Goal: Find specific page/section: Find specific page/section

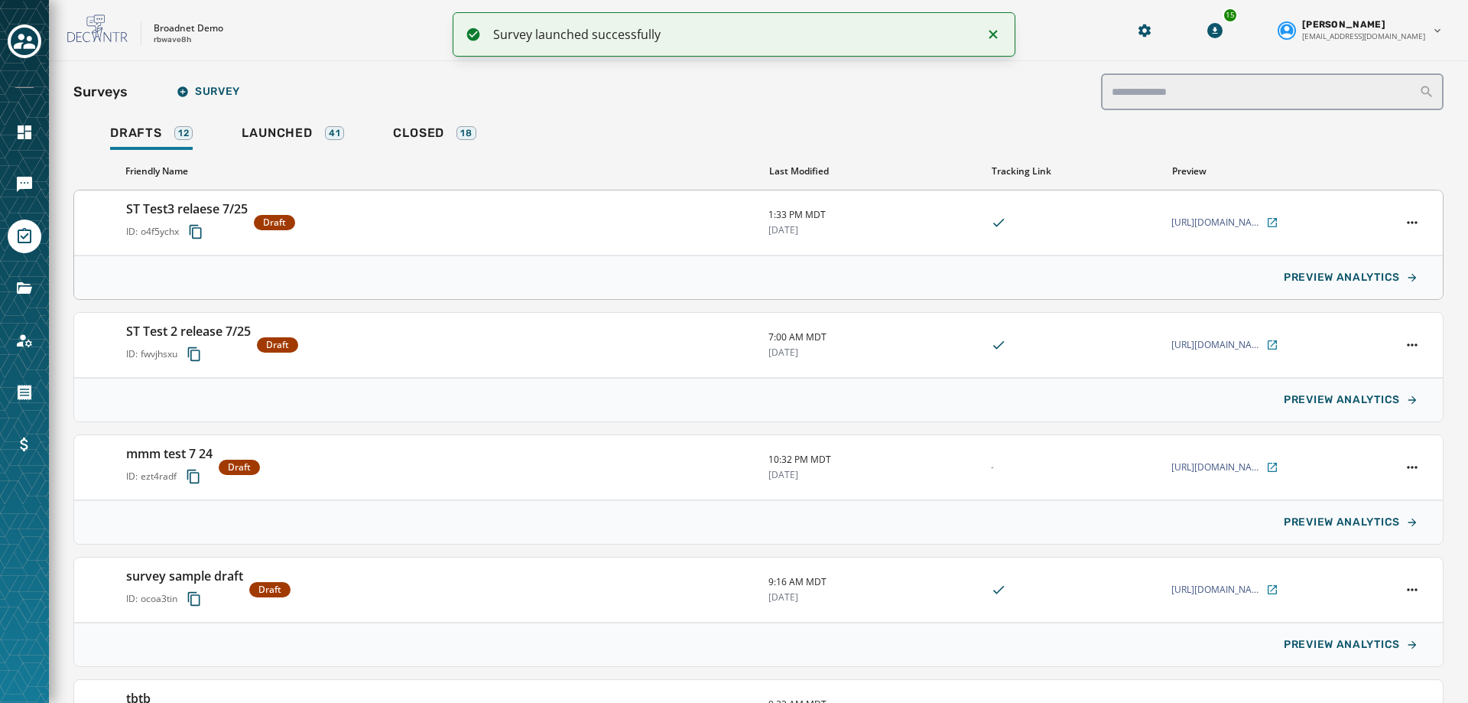
scroll to position [758, 0]
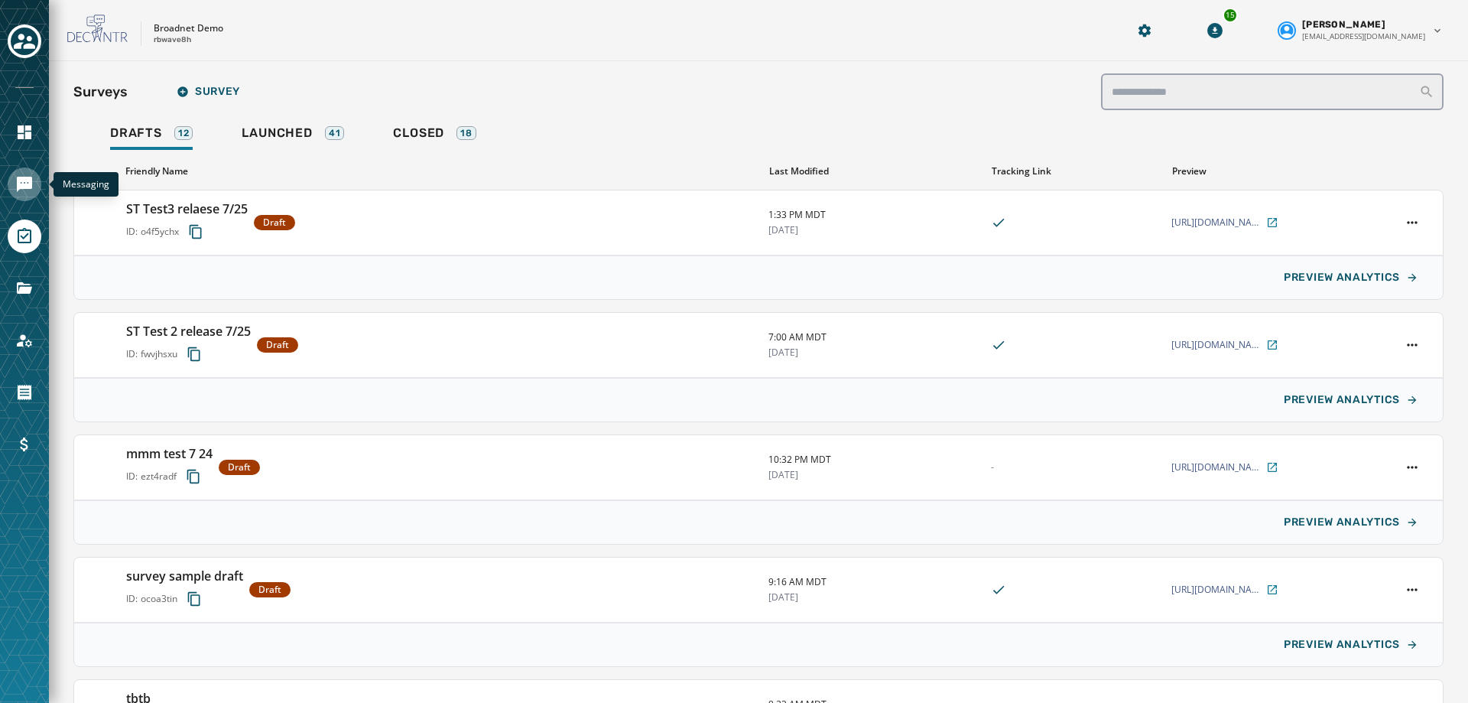
click at [14, 181] on link "Navigate to Messaging" at bounding box center [25, 184] width 34 height 34
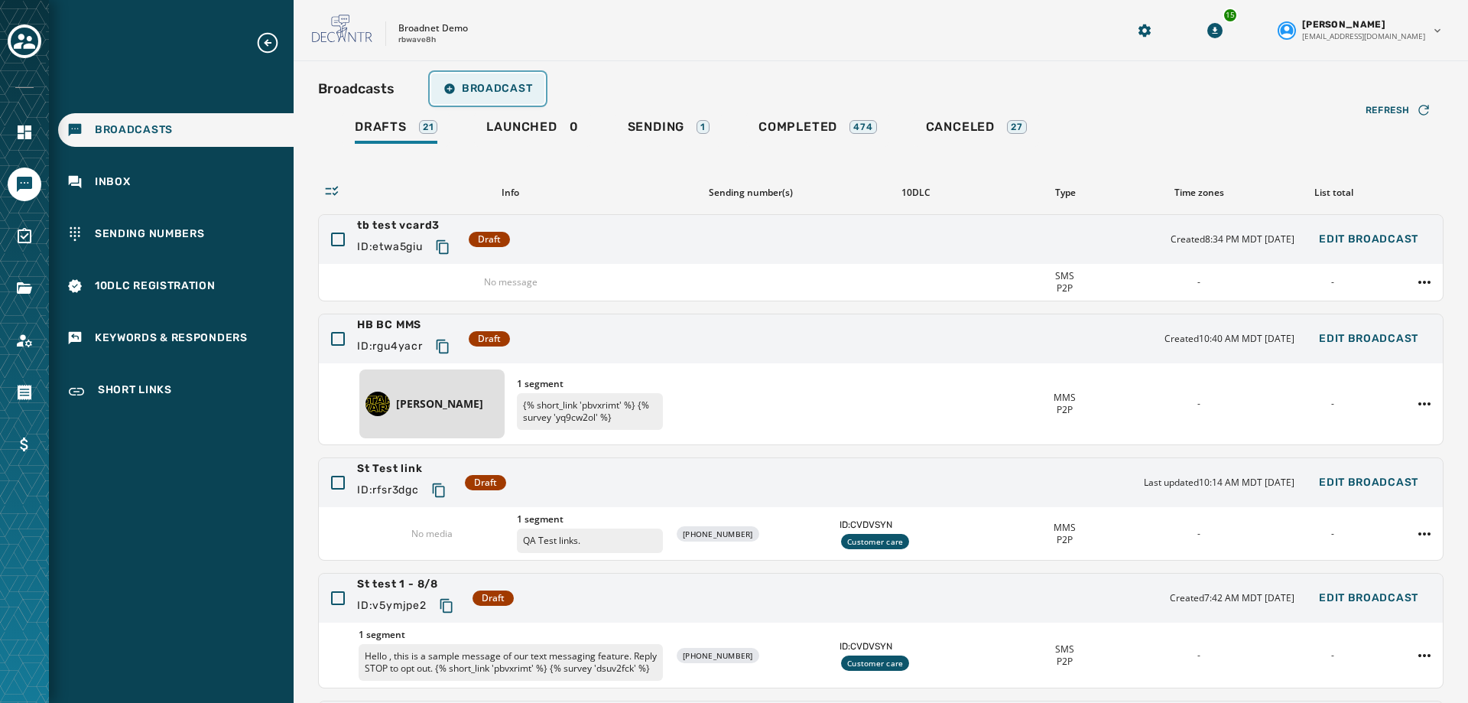
click at [494, 91] on span "Broadcast" at bounding box center [487, 89] width 89 height 12
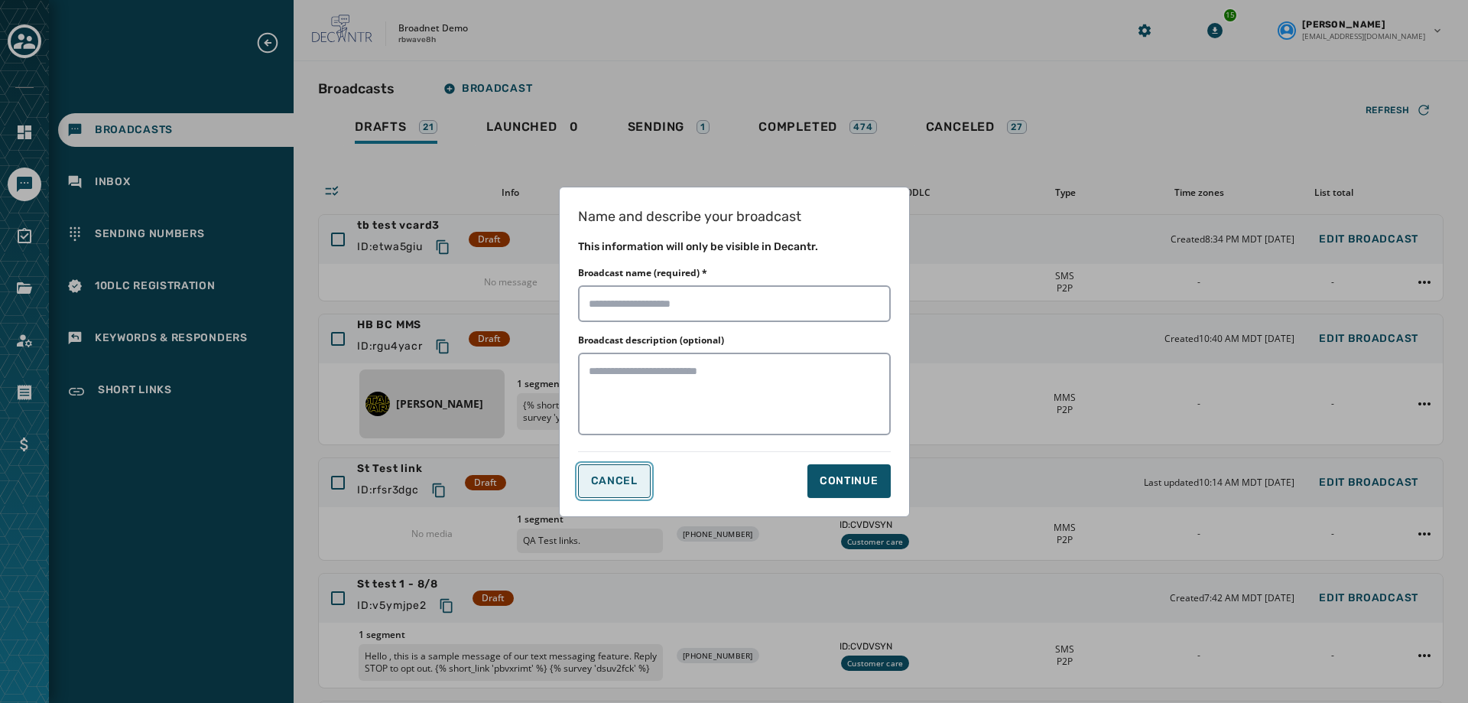
click at [625, 491] on button "Cancel" at bounding box center [614, 481] width 73 height 34
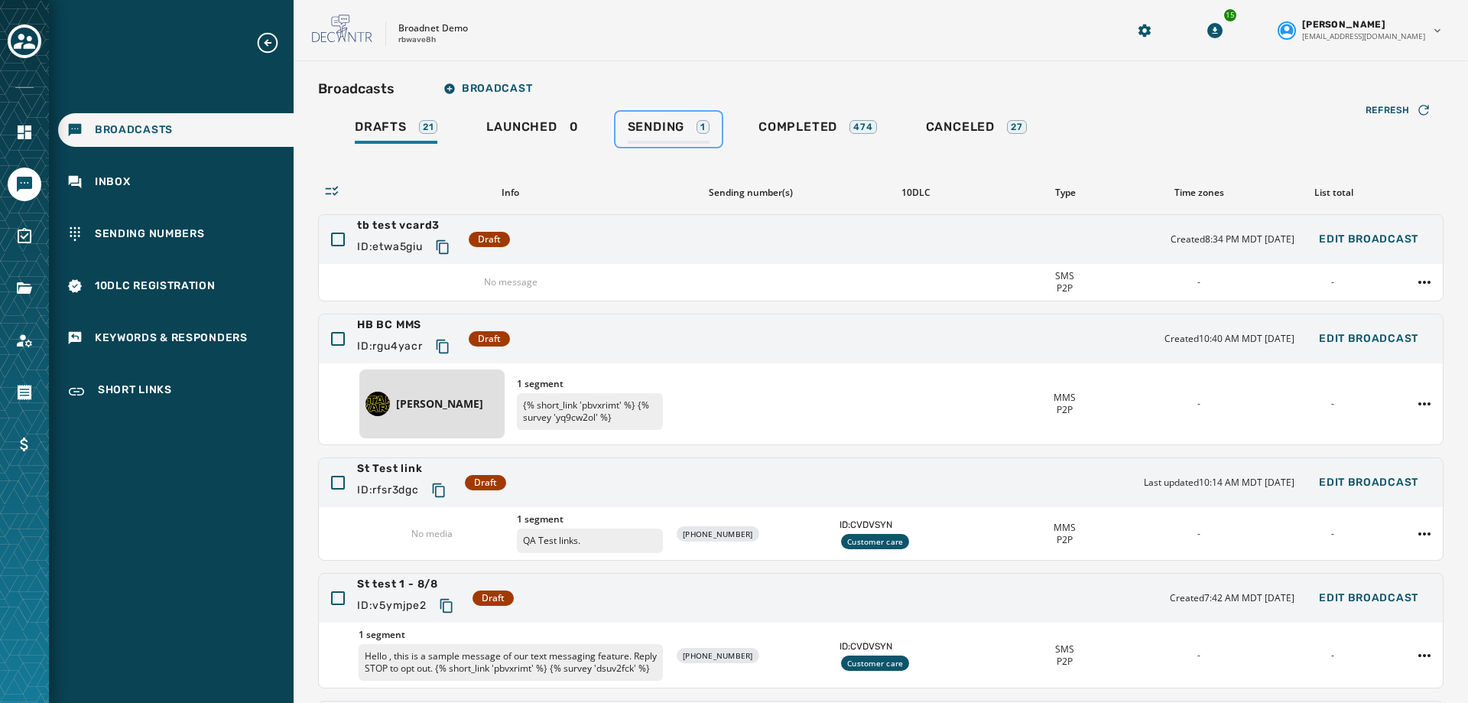
click at [658, 115] on link "Sending 1" at bounding box center [668, 129] width 106 height 35
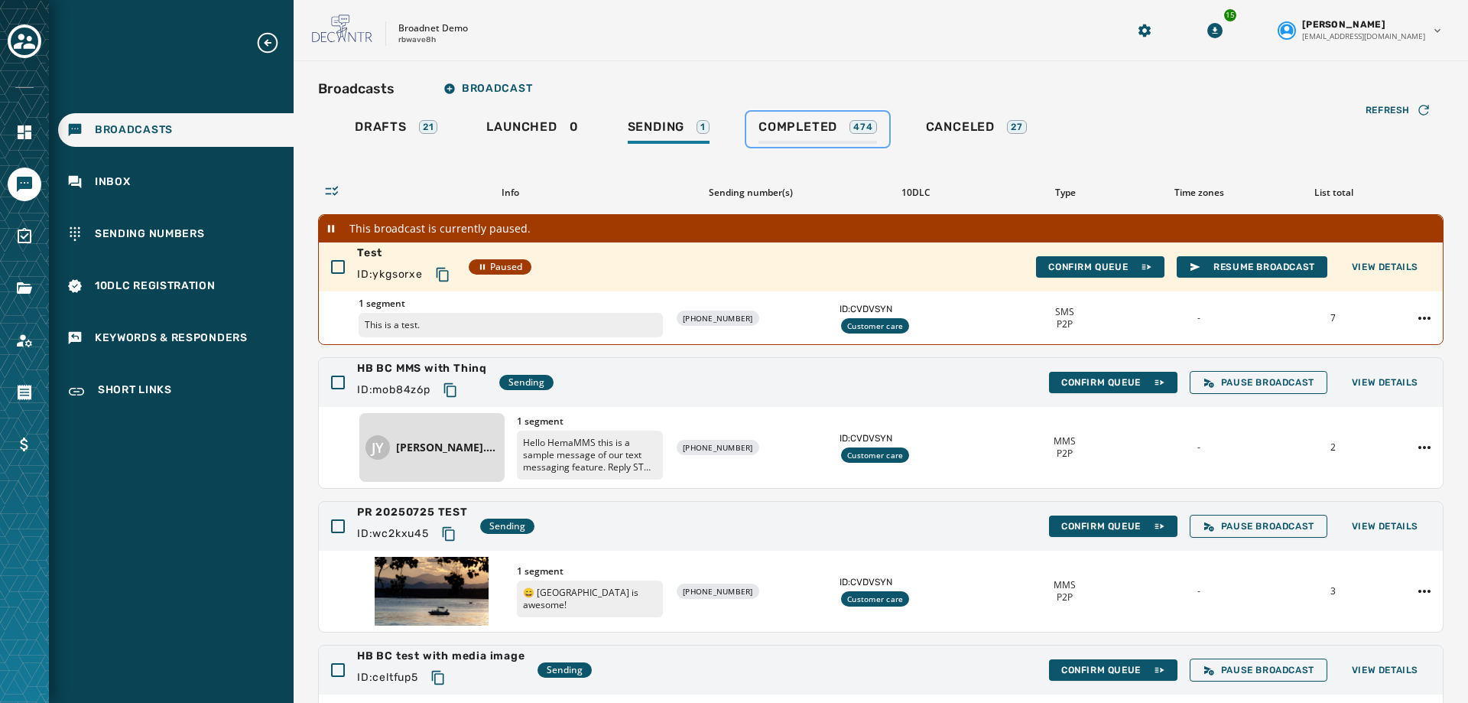
click at [787, 123] on span "Completed" at bounding box center [797, 126] width 79 height 15
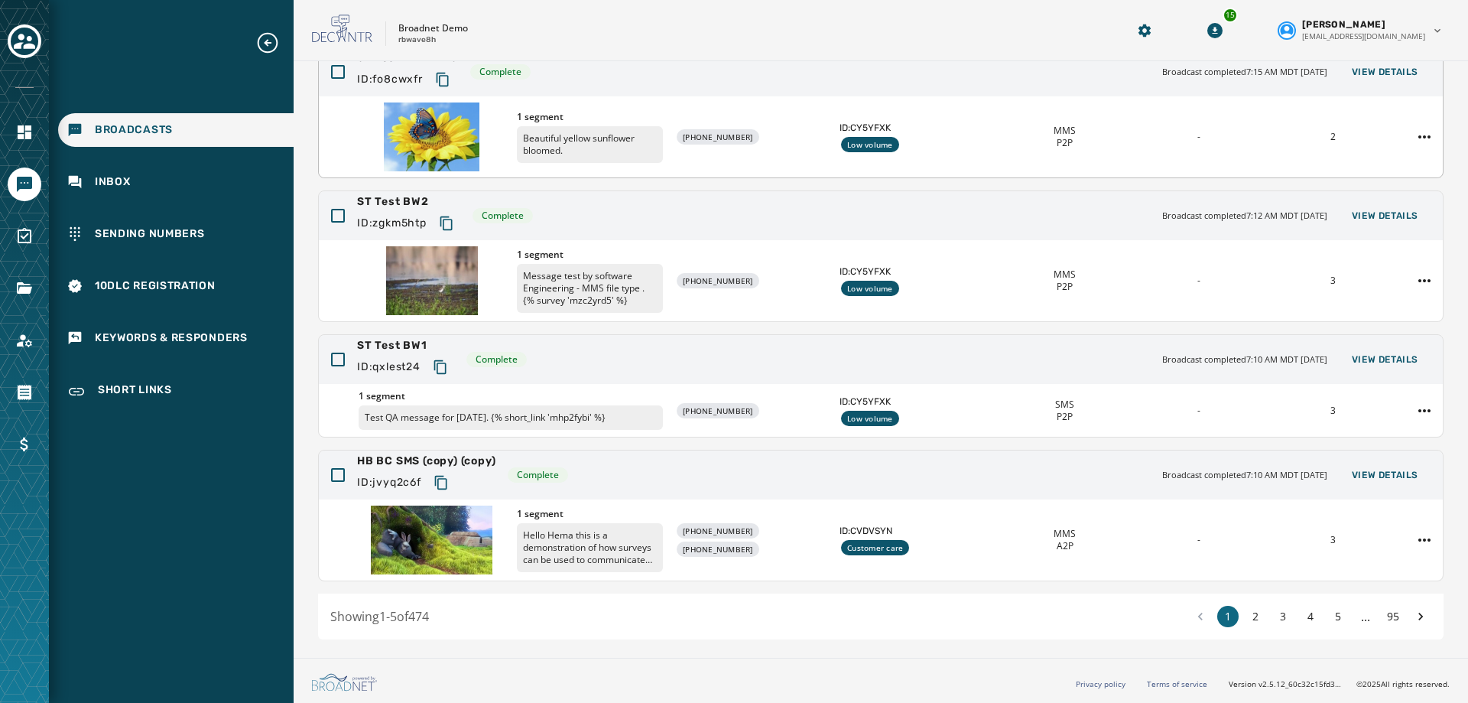
scroll to position [312, 0]
click at [1245, 617] on button "2" at bounding box center [1255, 615] width 21 height 21
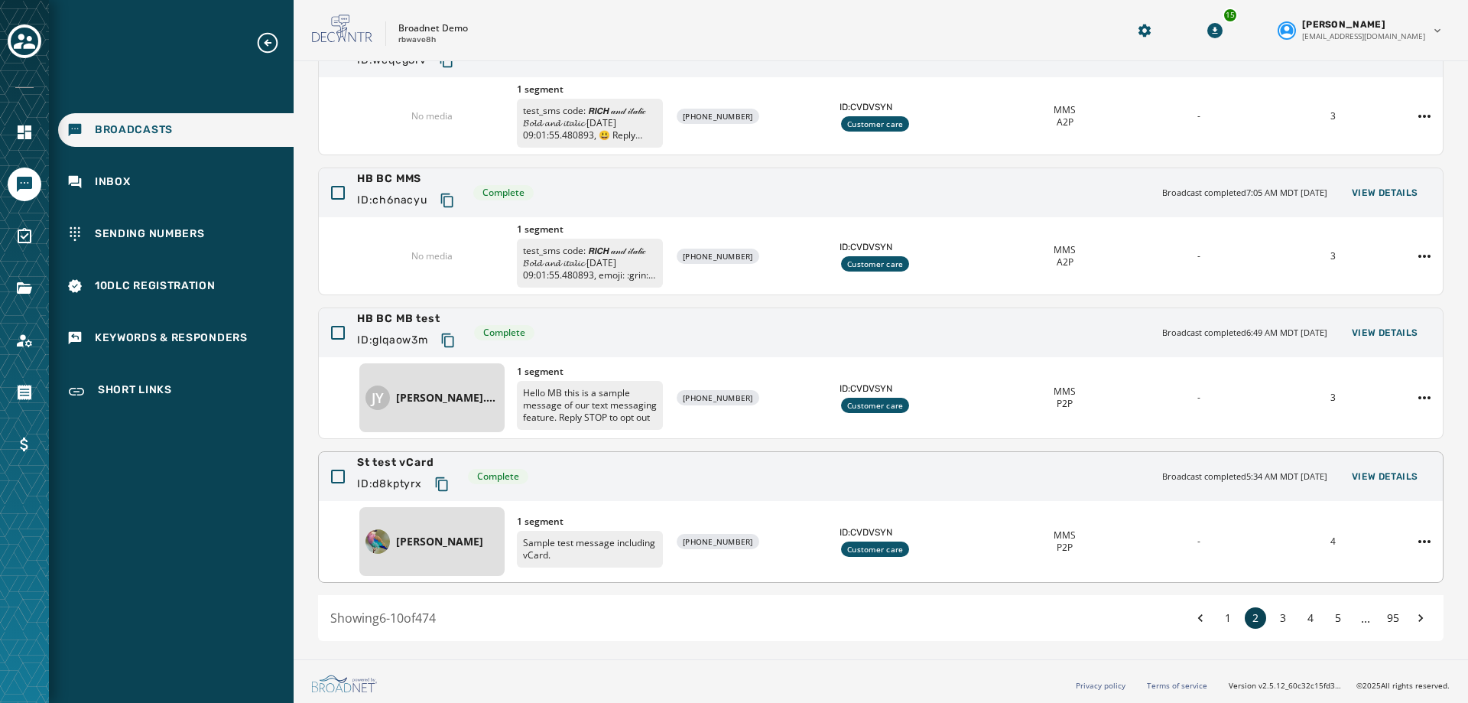
scroll to position [329, 0]
click at [1272, 615] on button "3" at bounding box center [1282, 615] width 21 height 21
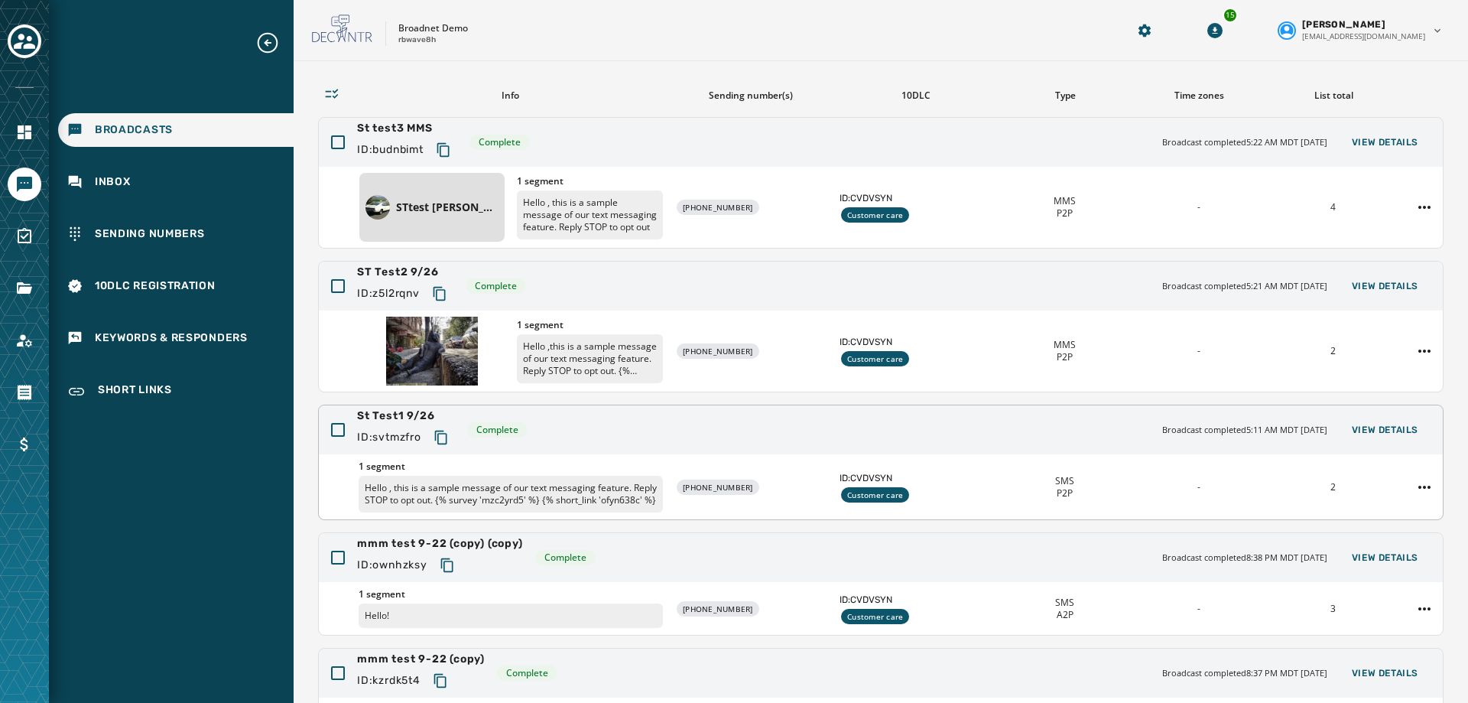
scroll to position [280, 0]
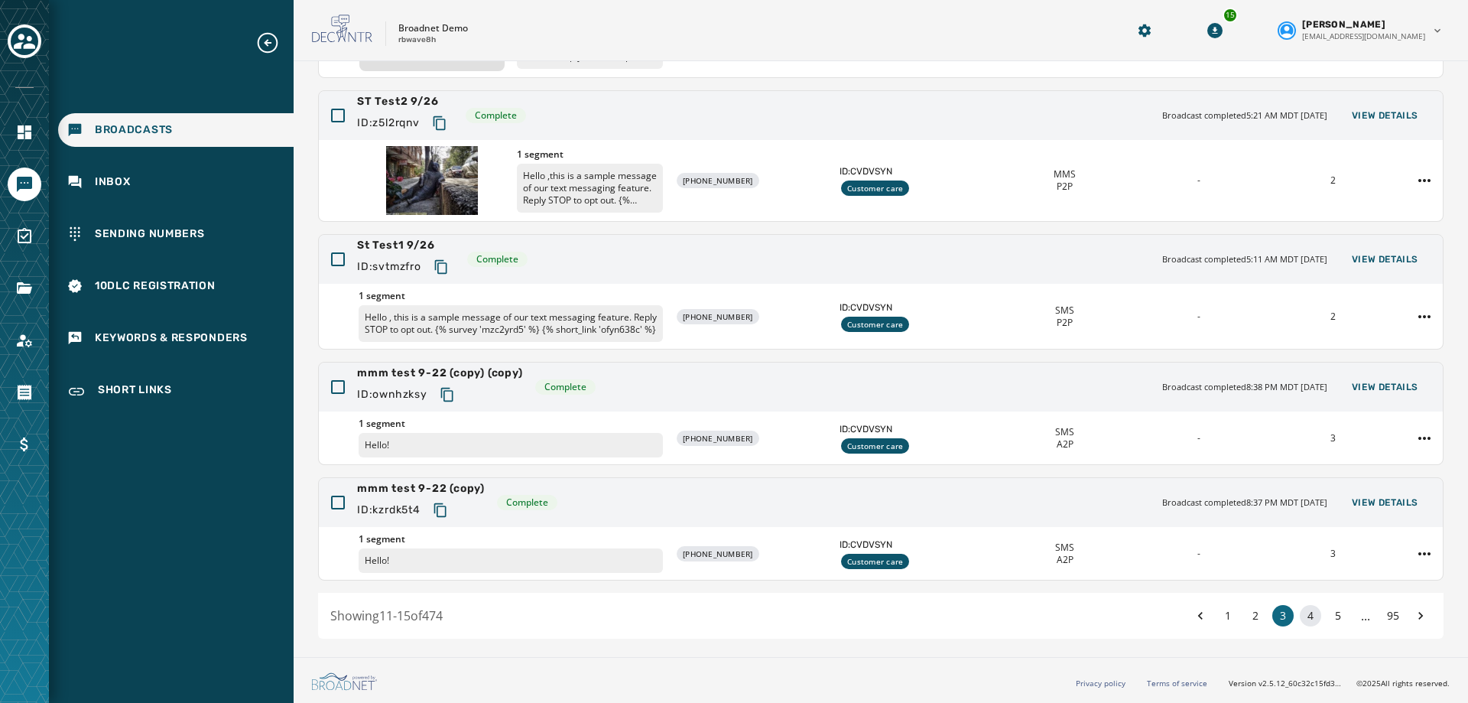
click at [1300, 619] on button "4" at bounding box center [1310, 615] width 21 height 21
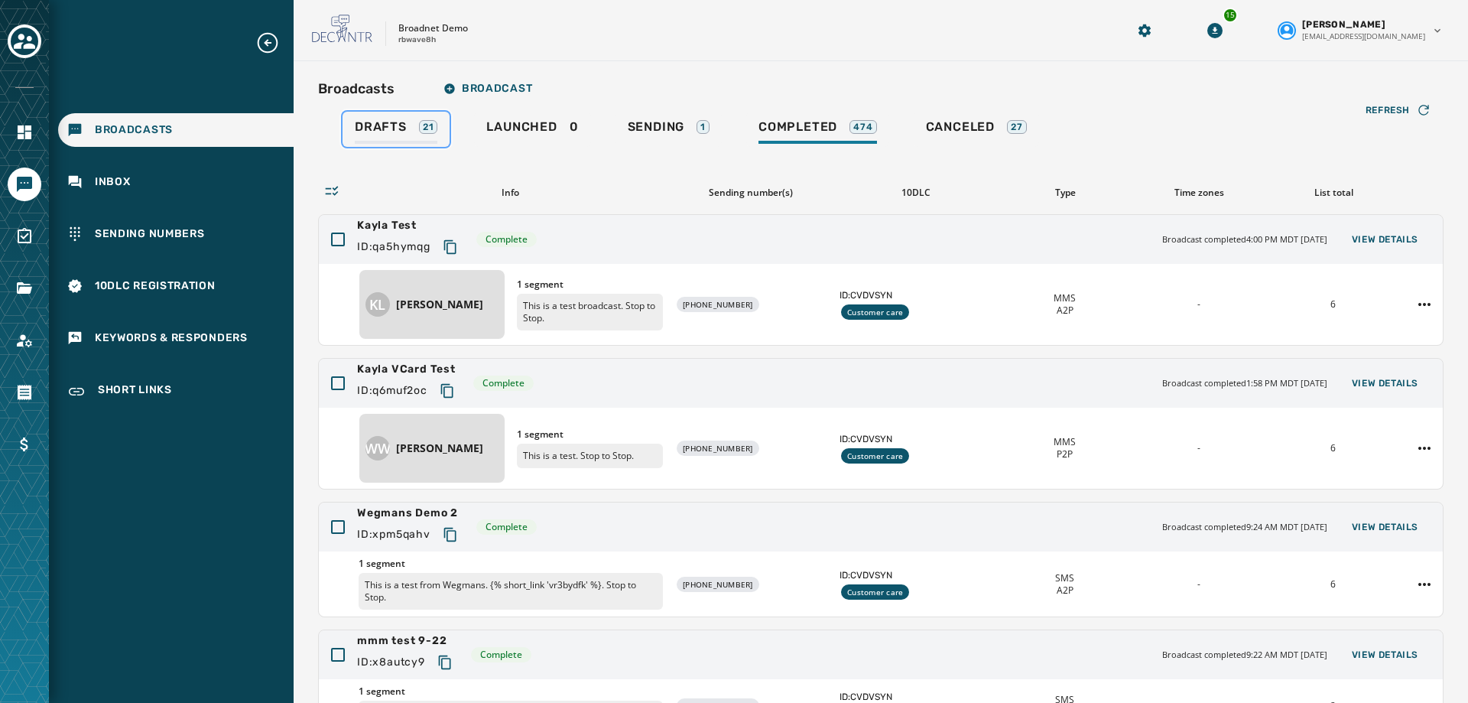
click at [366, 128] on span "Drafts" at bounding box center [381, 126] width 52 height 15
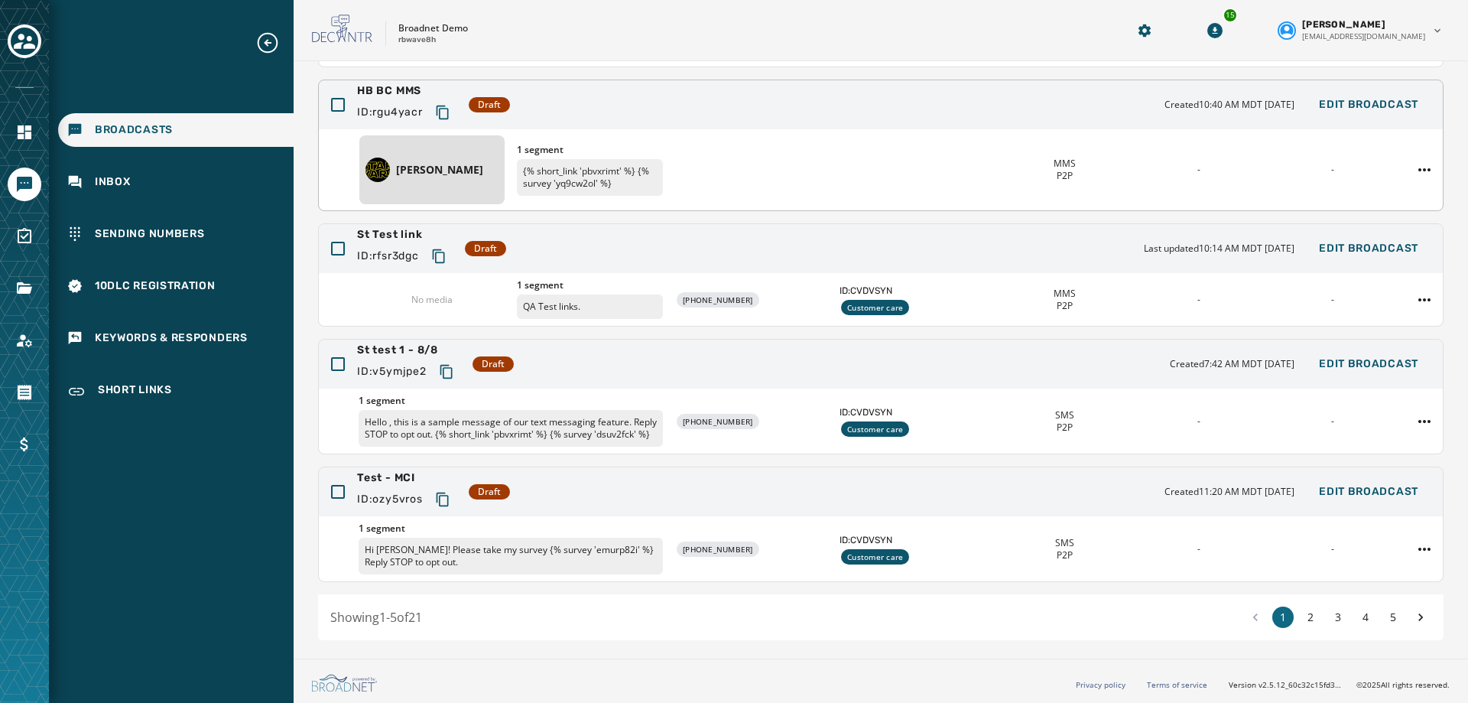
scroll to position [248, 0]
click at [1300, 615] on button "2" at bounding box center [1310, 615] width 21 height 21
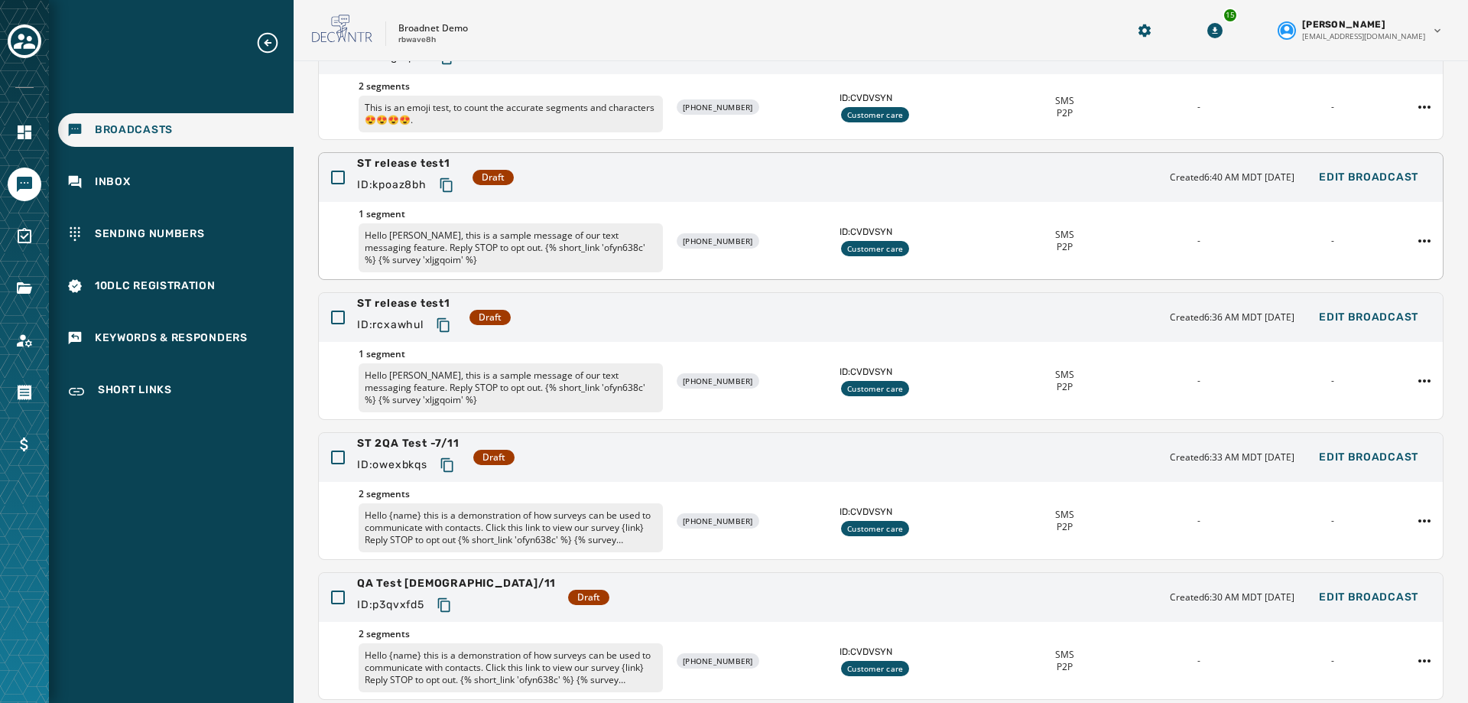
scroll to position [232, 0]
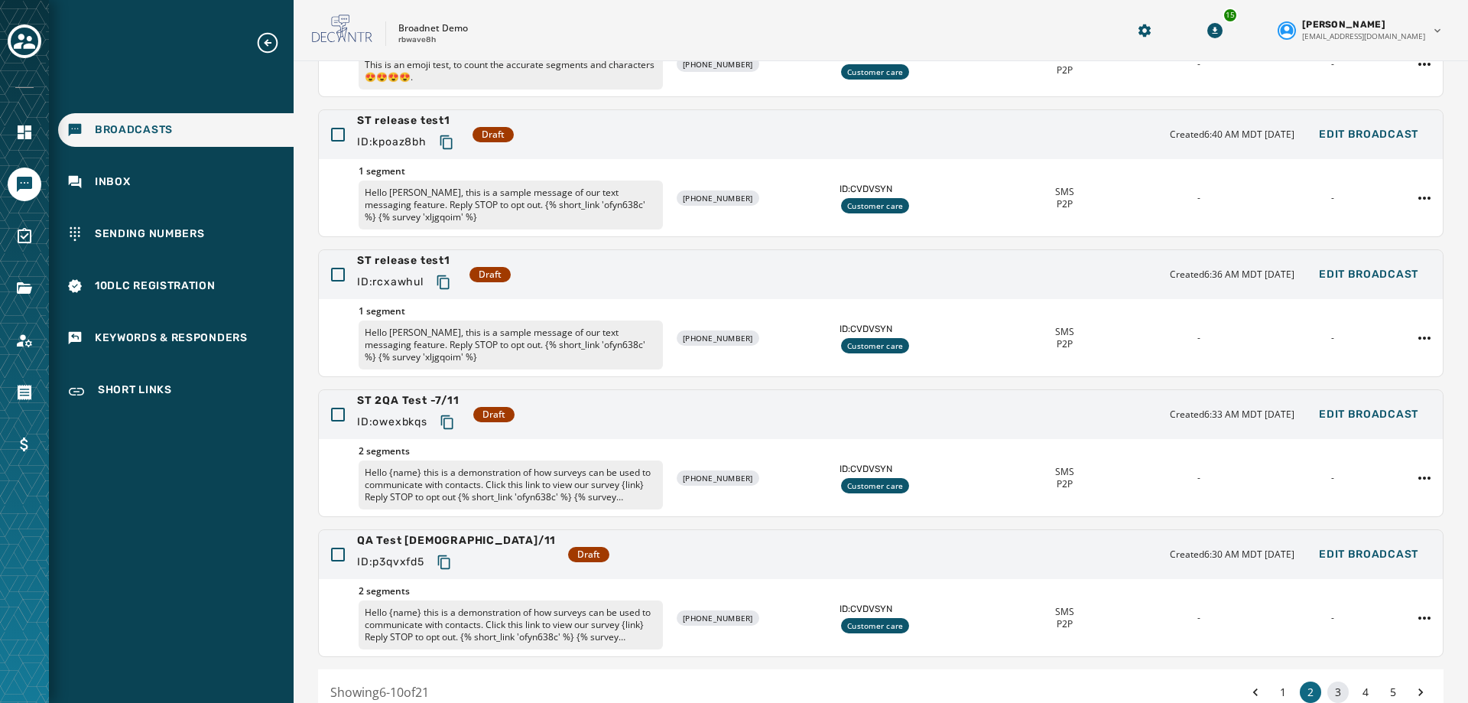
click at [1329, 689] on button "3" at bounding box center [1337, 691] width 21 height 21
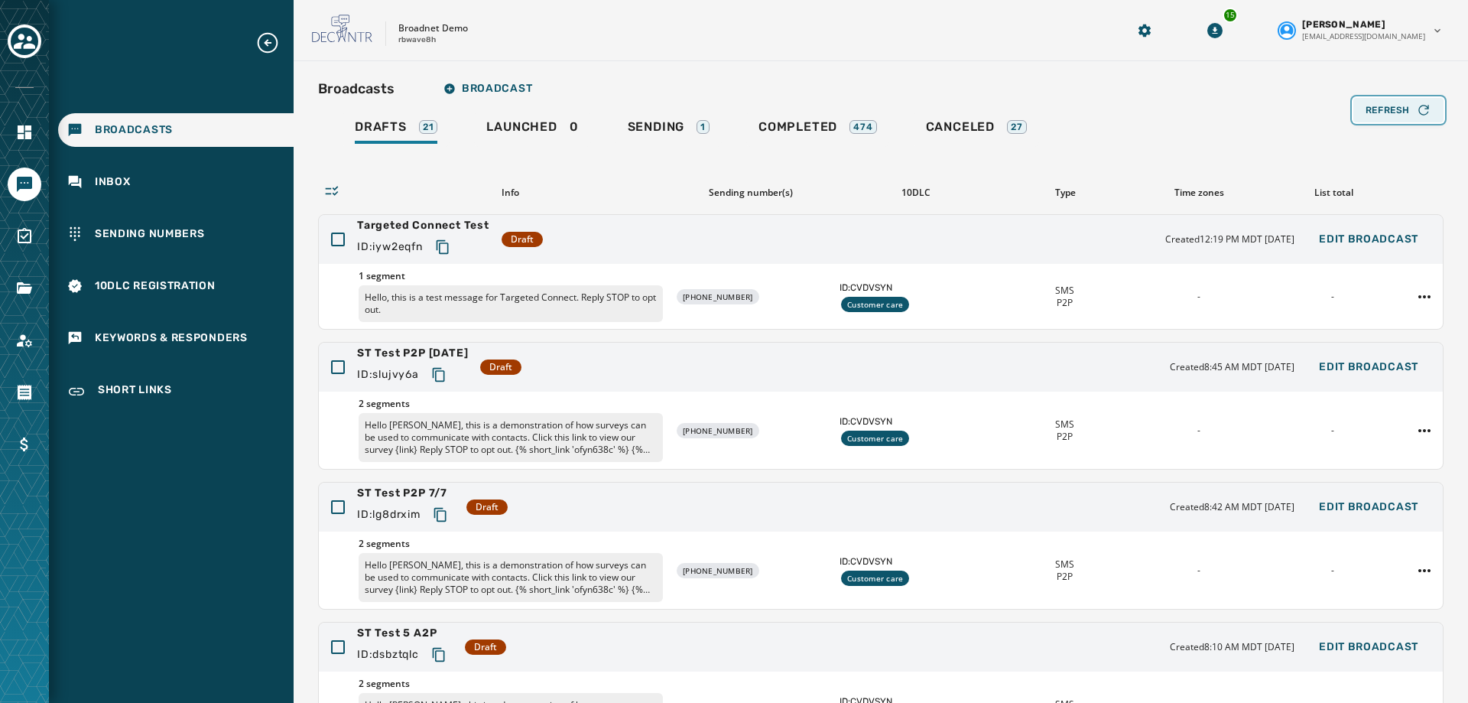
click at [1368, 104] on span "Refresh" at bounding box center [1387, 110] width 44 height 12
click at [632, 119] on link "Sending 1" at bounding box center [668, 129] width 106 height 35
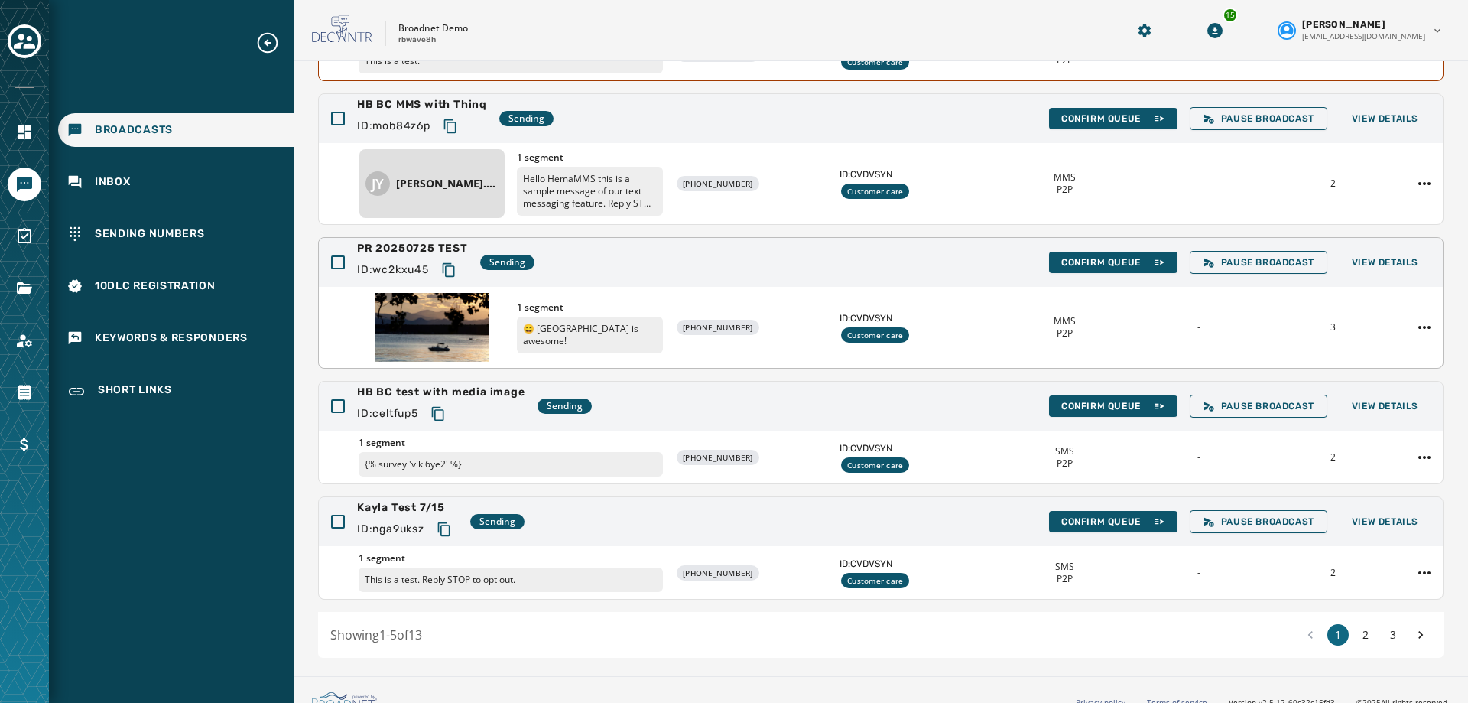
scroll to position [283, 0]
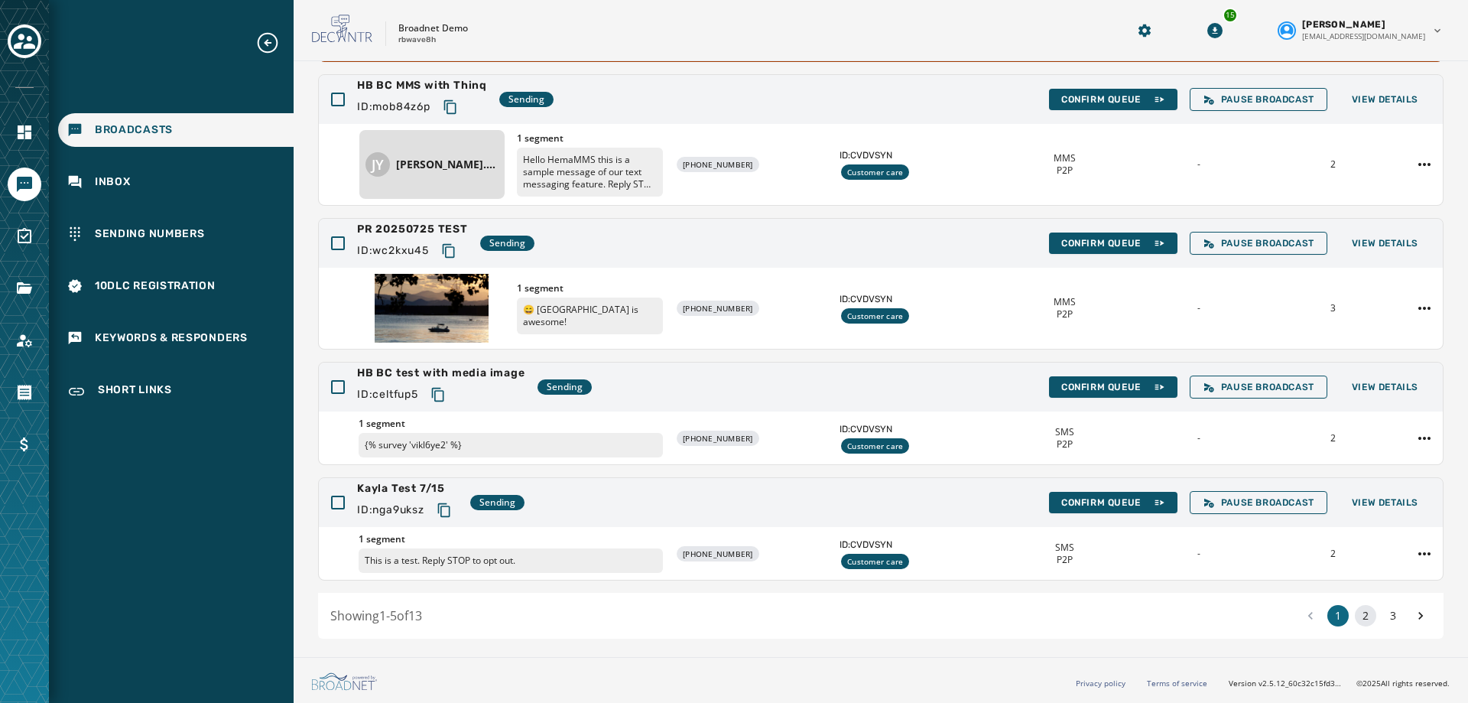
click at [1355, 615] on button "2" at bounding box center [1365, 615] width 21 height 21
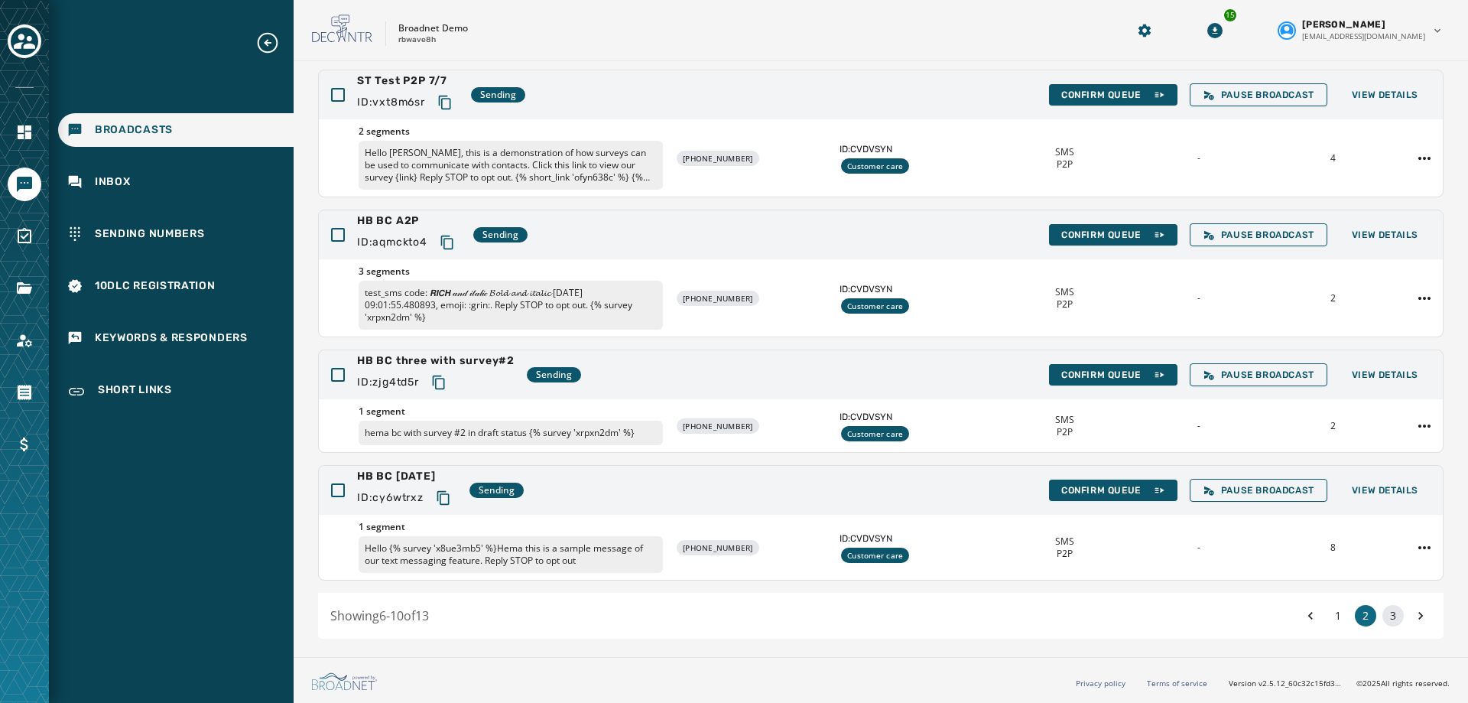
click at [1386, 616] on button "3" at bounding box center [1392, 615] width 21 height 21
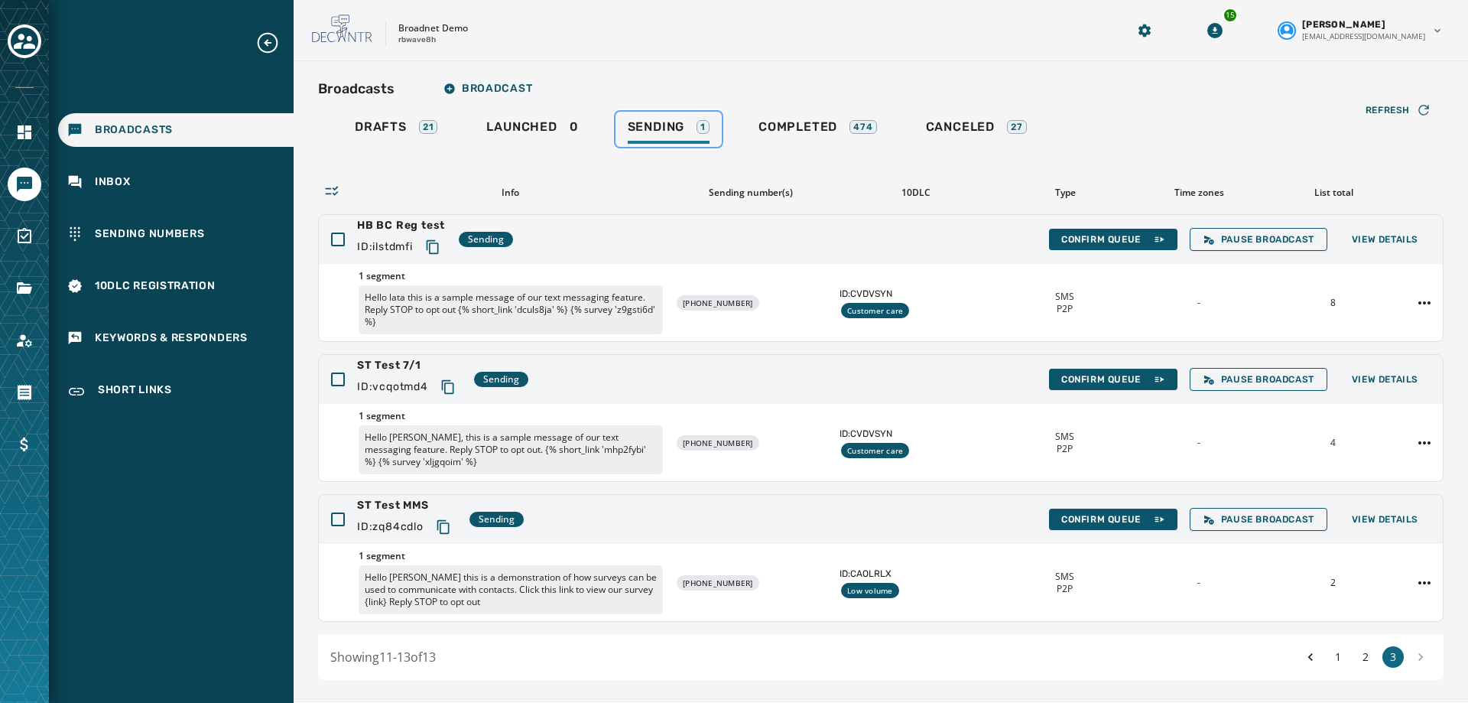
click at [671, 143] on div "Sending 1" at bounding box center [669, 131] width 82 height 24
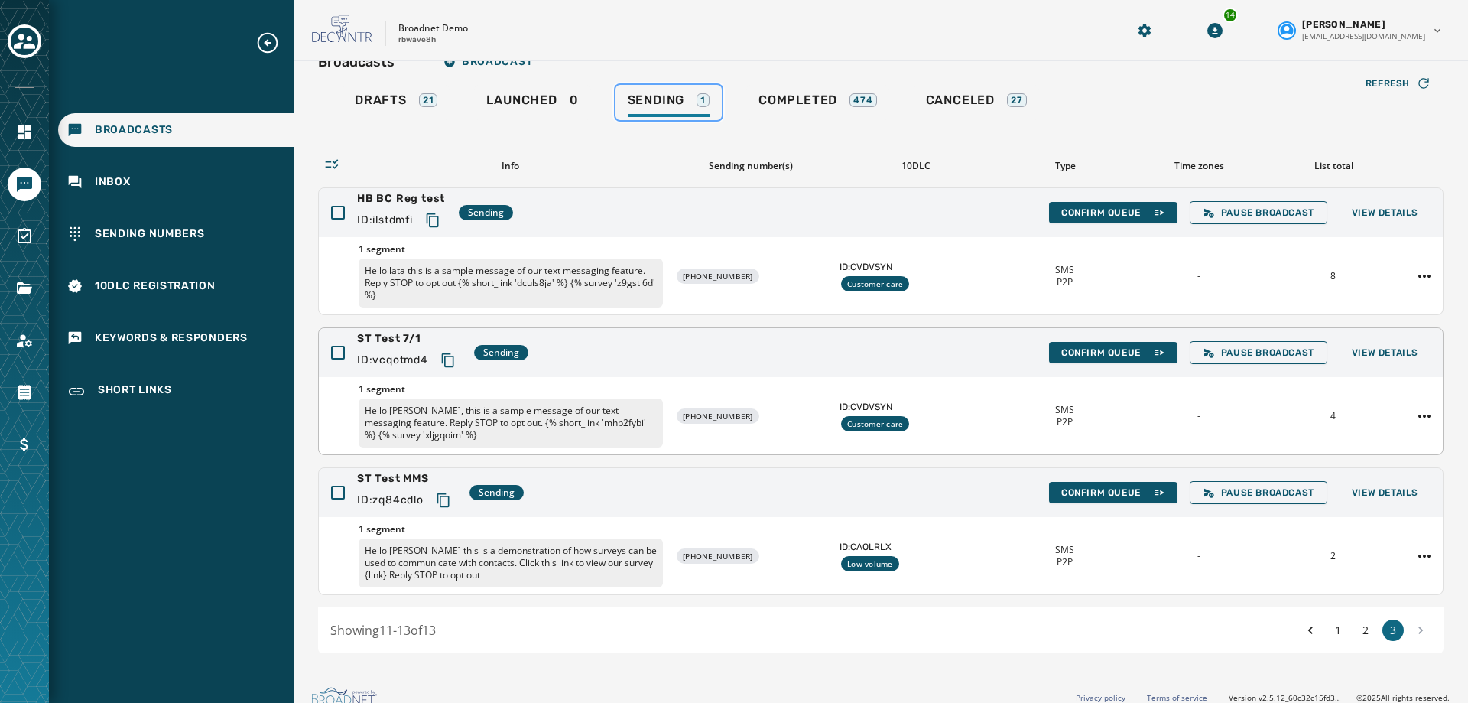
scroll to position [41, 0]
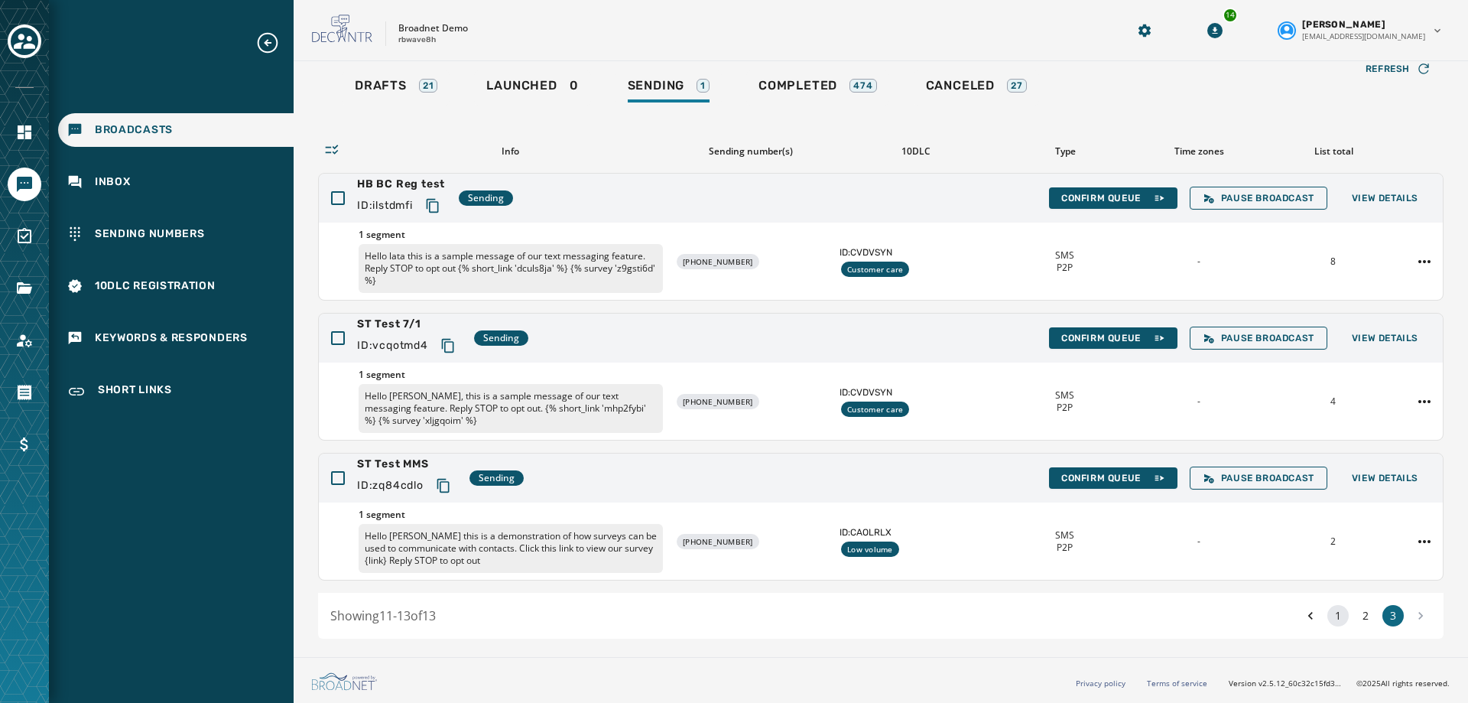
click at [1327, 623] on button "1" at bounding box center [1337, 615] width 21 height 21
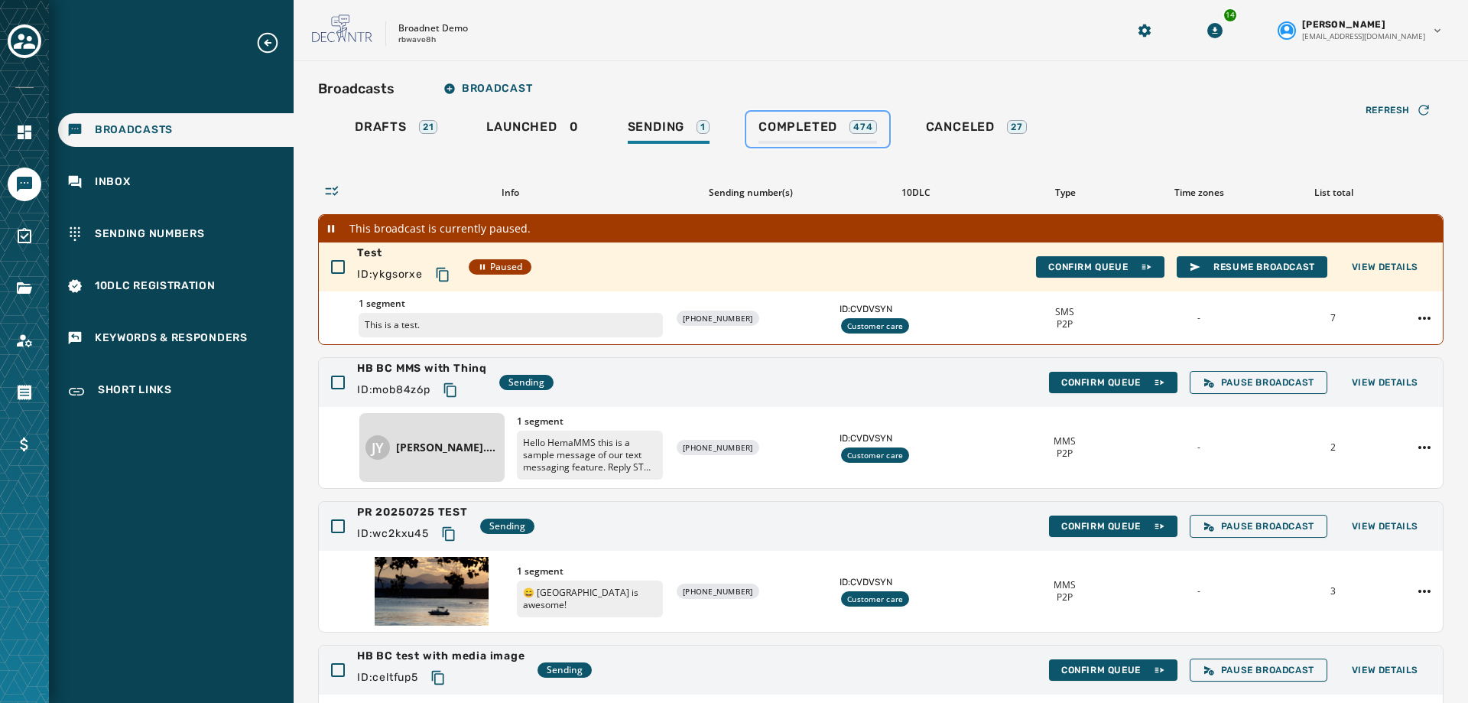
click at [811, 126] on span "Completed" at bounding box center [797, 126] width 79 height 15
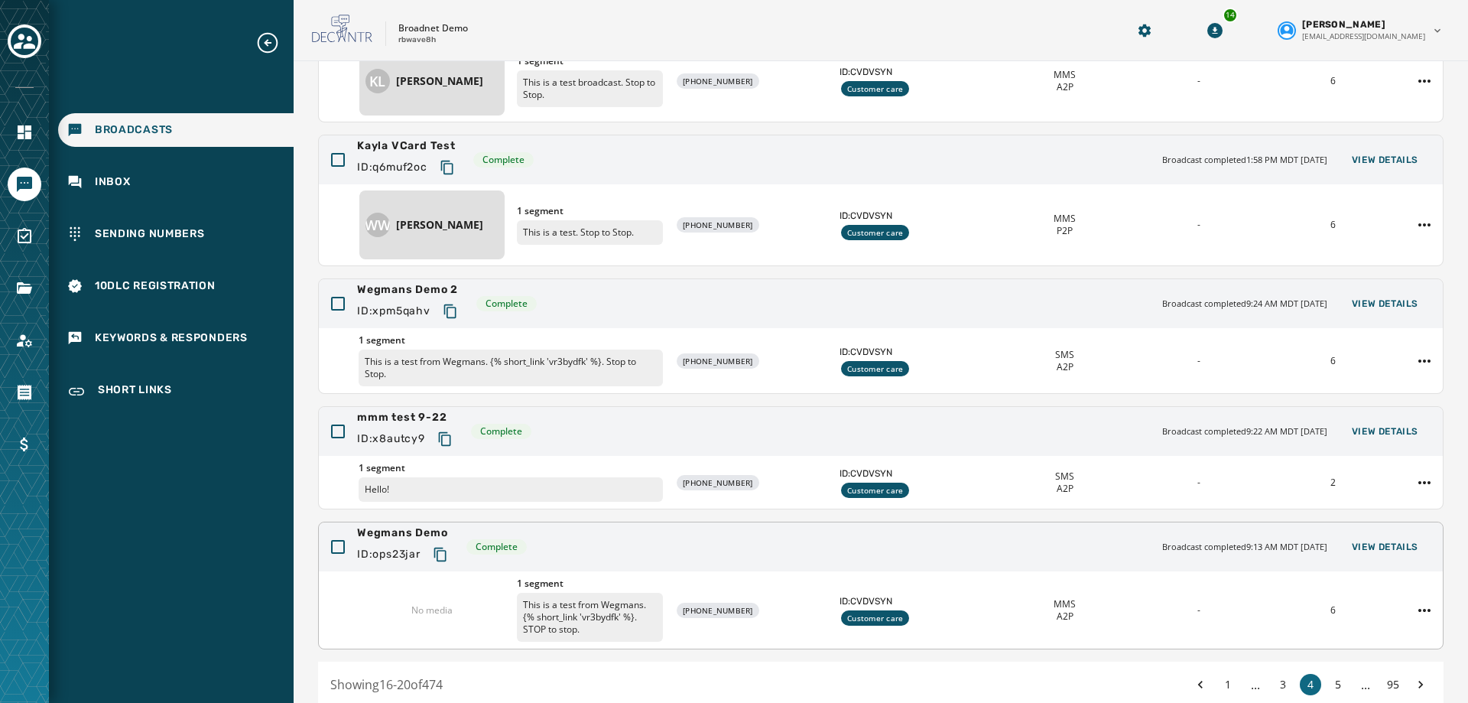
scroll to position [292, 0]
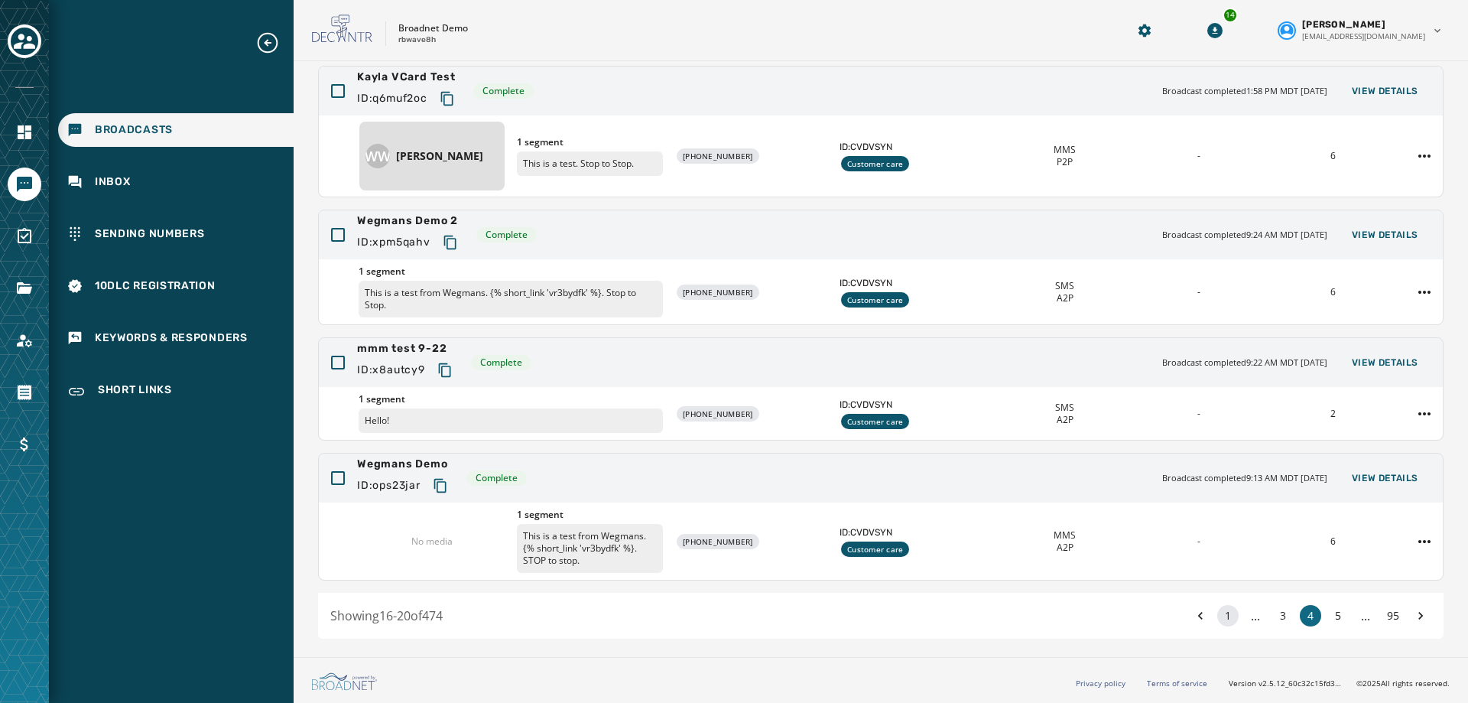
click at [1217, 615] on button "1" at bounding box center [1227, 615] width 21 height 21
click at [1224, 615] on button "1" at bounding box center [1227, 615] width 21 height 21
click at [1220, 615] on button "1" at bounding box center [1227, 615] width 21 height 21
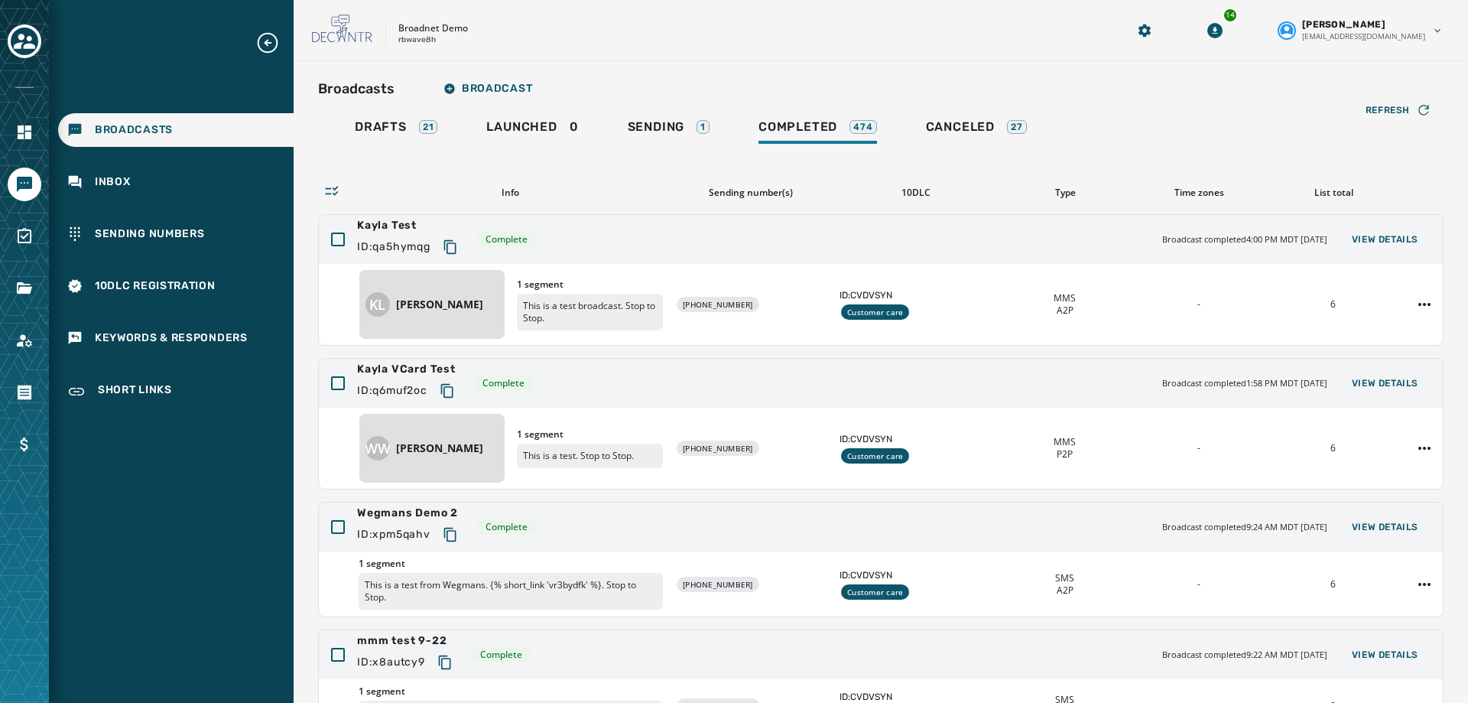
scroll to position [292, 0]
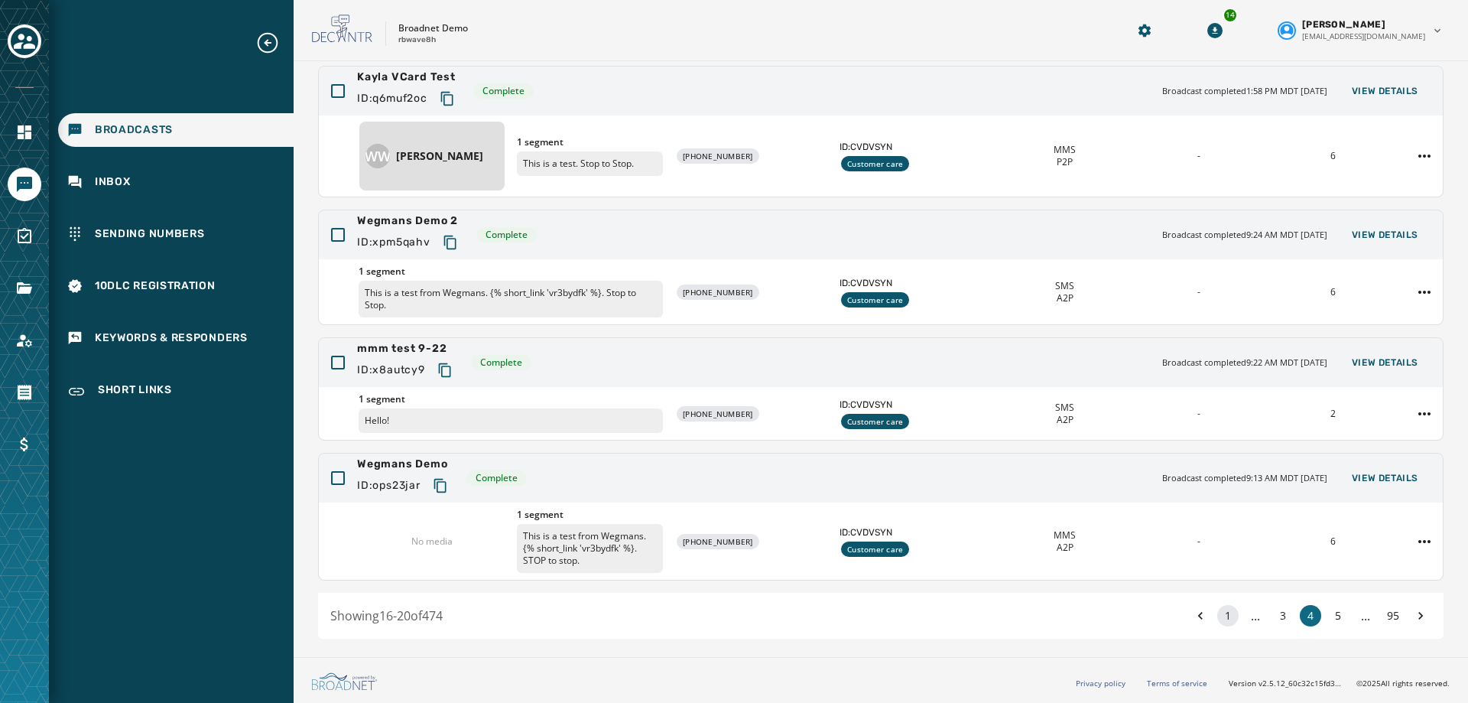
click at [1219, 617] on button "1" at bounding box center [1227, 615] width 21 height 21
click at [1218, 620] on button "1" at bounding box center [1227, 615] width 21 height 21
click at [1193, 617] on icon at bounding box center [1200, 615] width 15 height 21
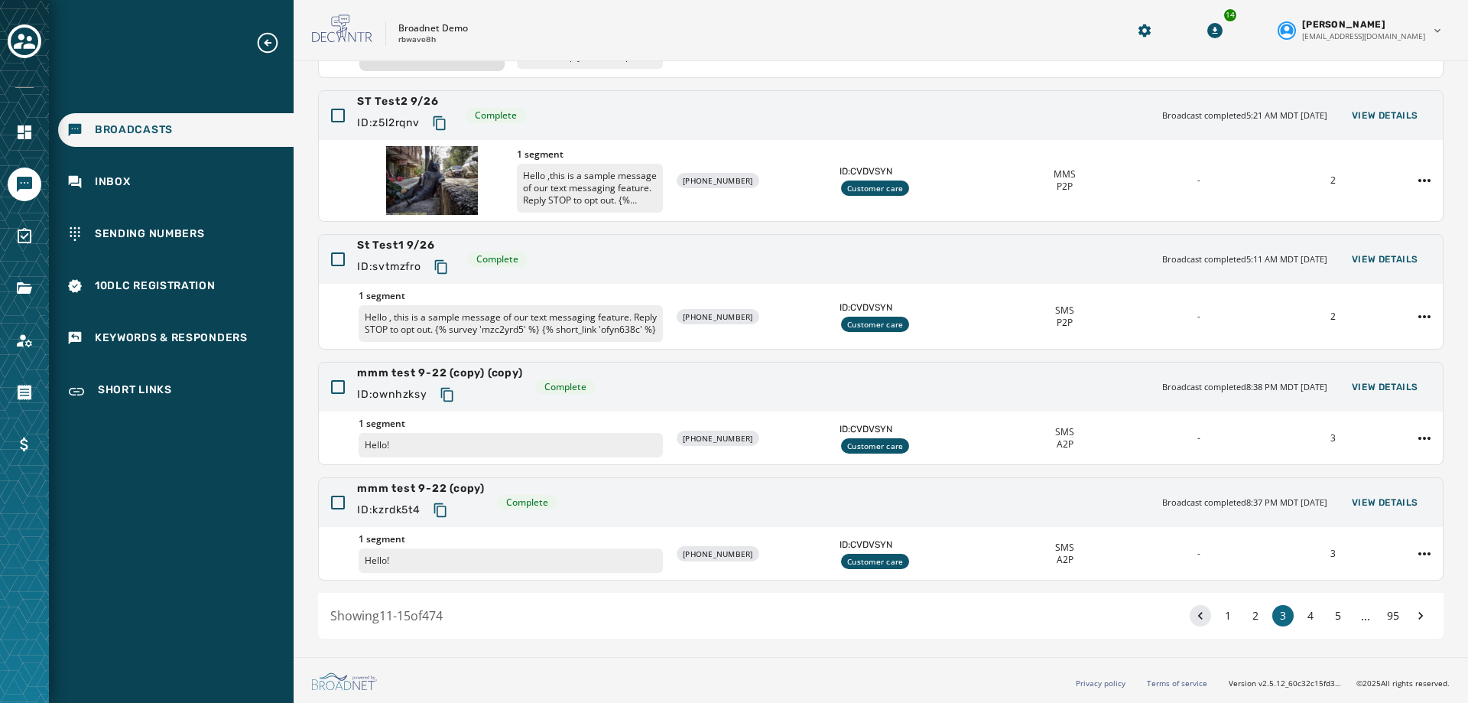
click at [1193, 617] on icon at bounding box center [1200, 615] width 15 height 21
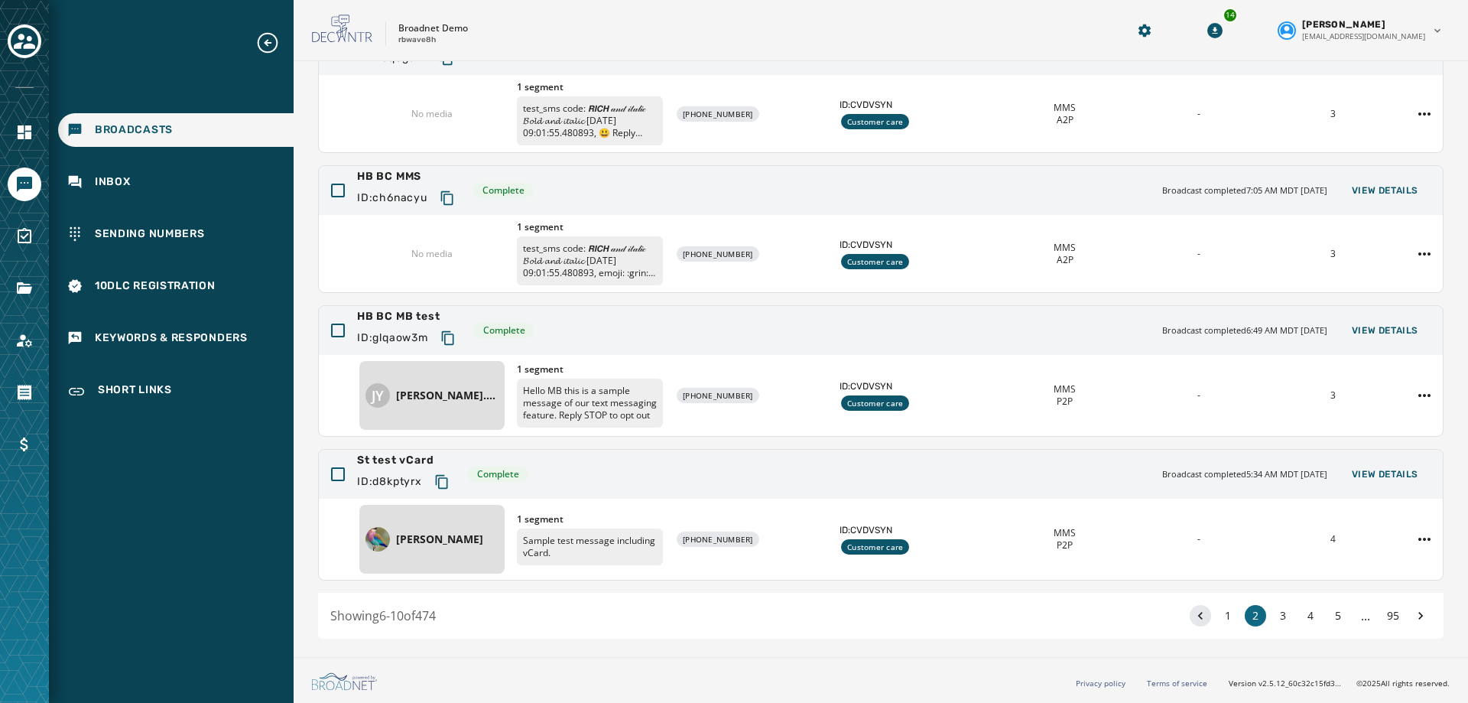
click at [1193, 617] on icon at bounding box center [1200, 615] width 15 height 21
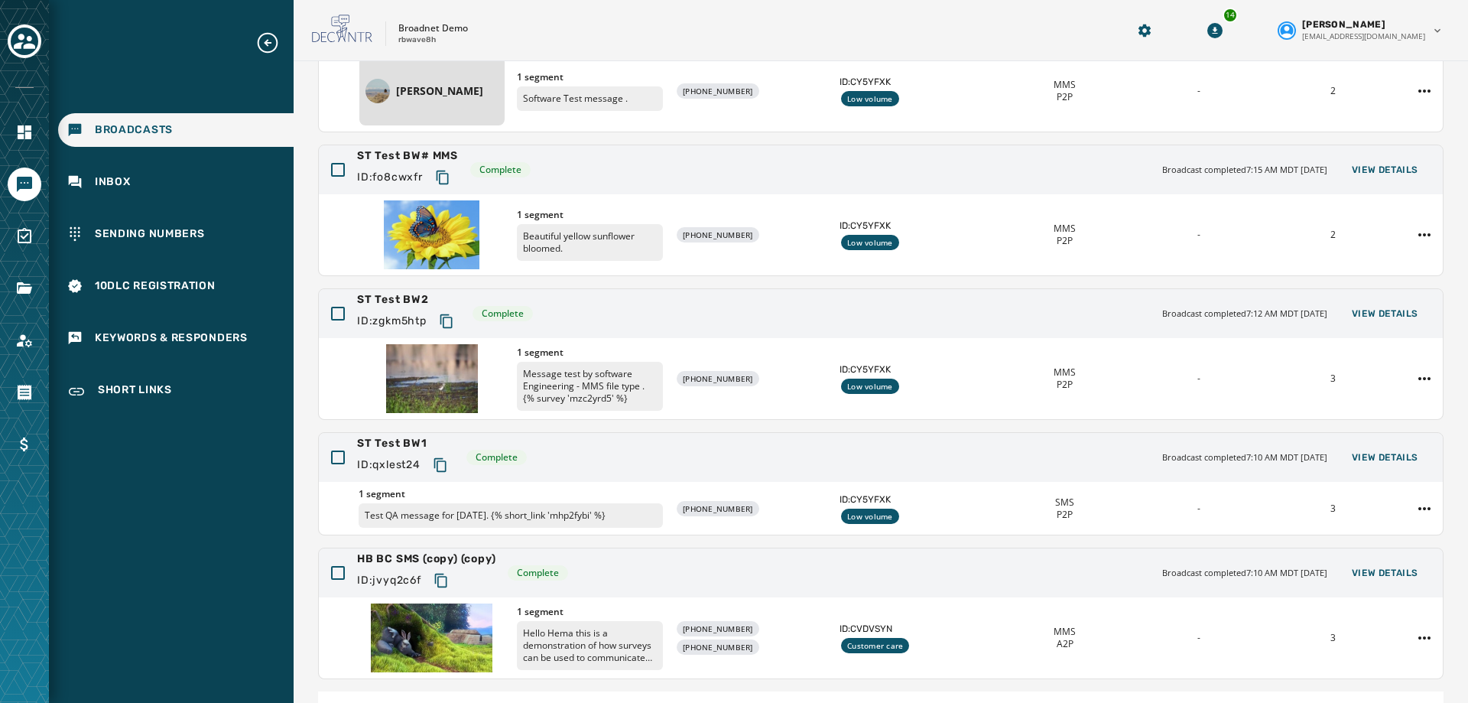
scroll to position [312, 0]
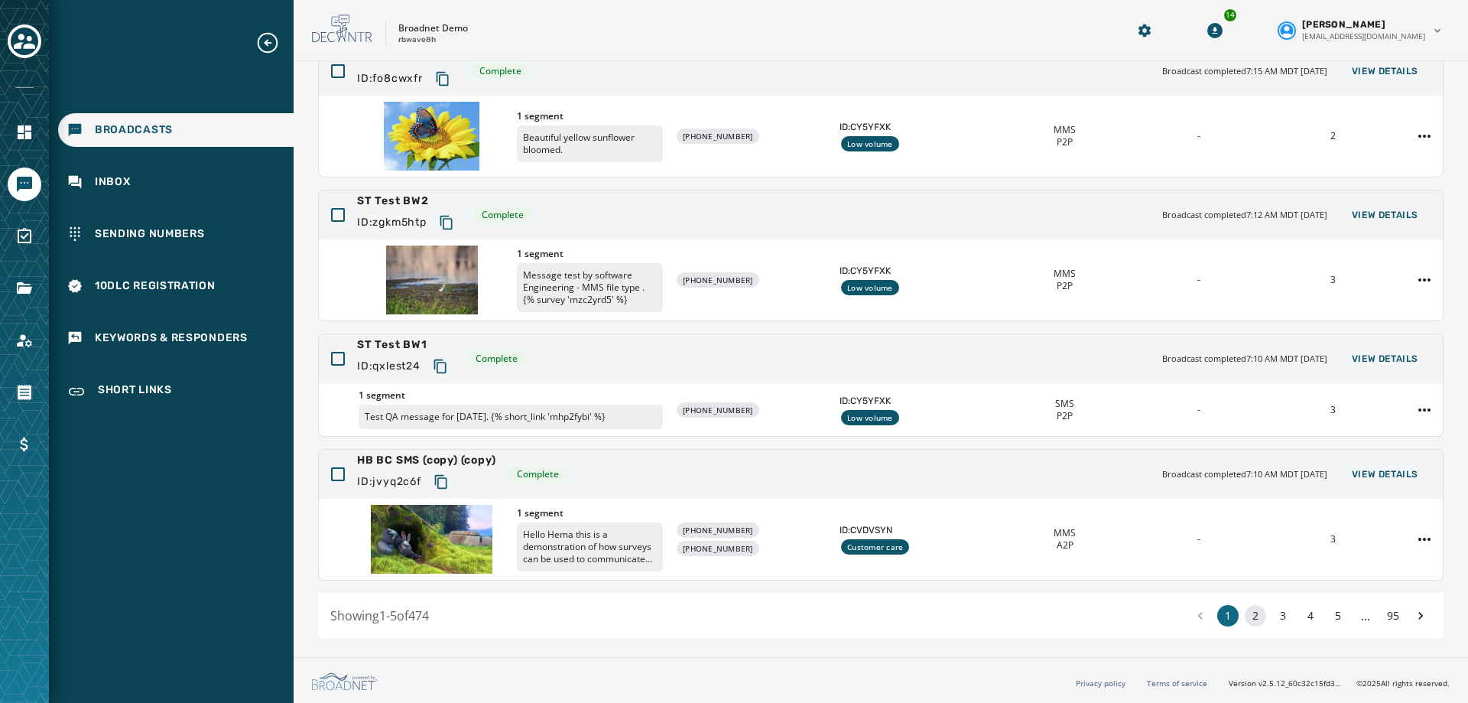
click at [1248, 616] on button "2" at bounding box center [1255, 615] width 21 height 21
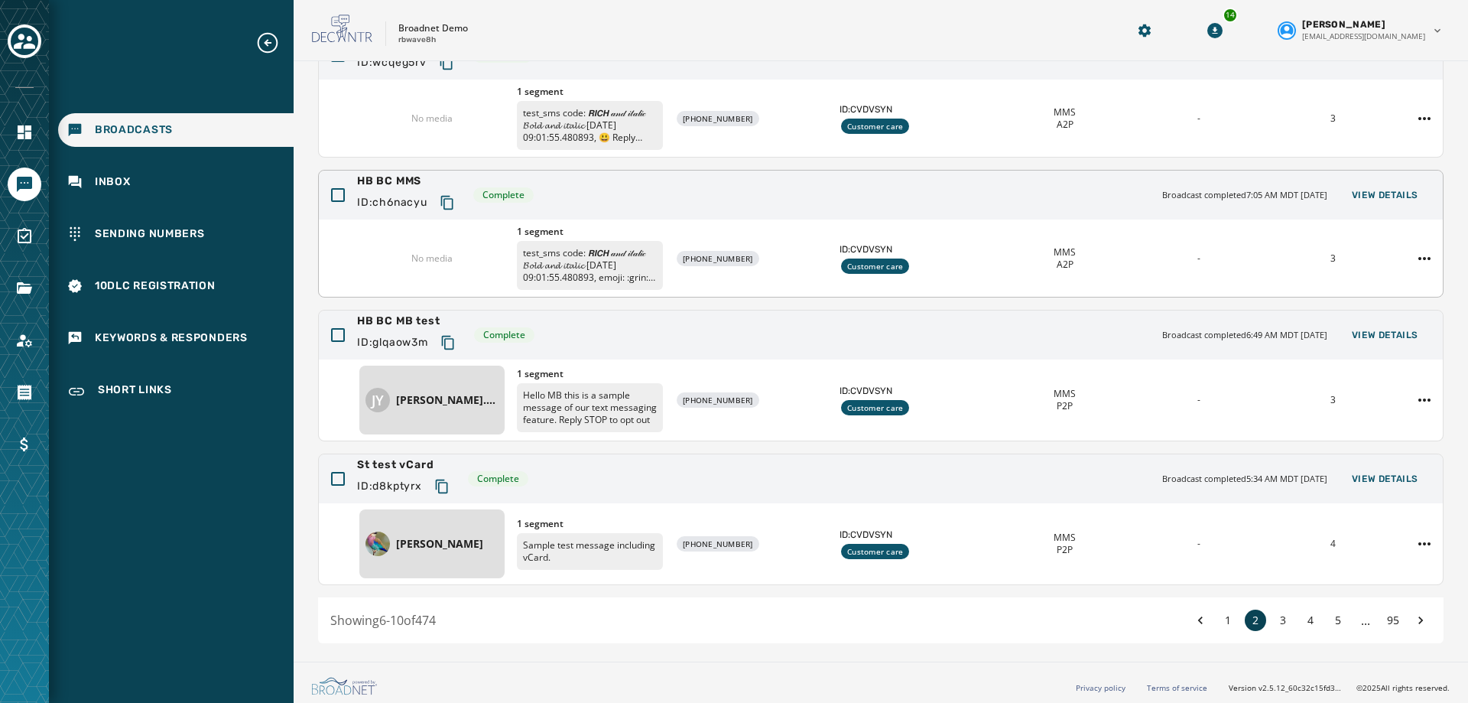
scroll to position [329, 0]
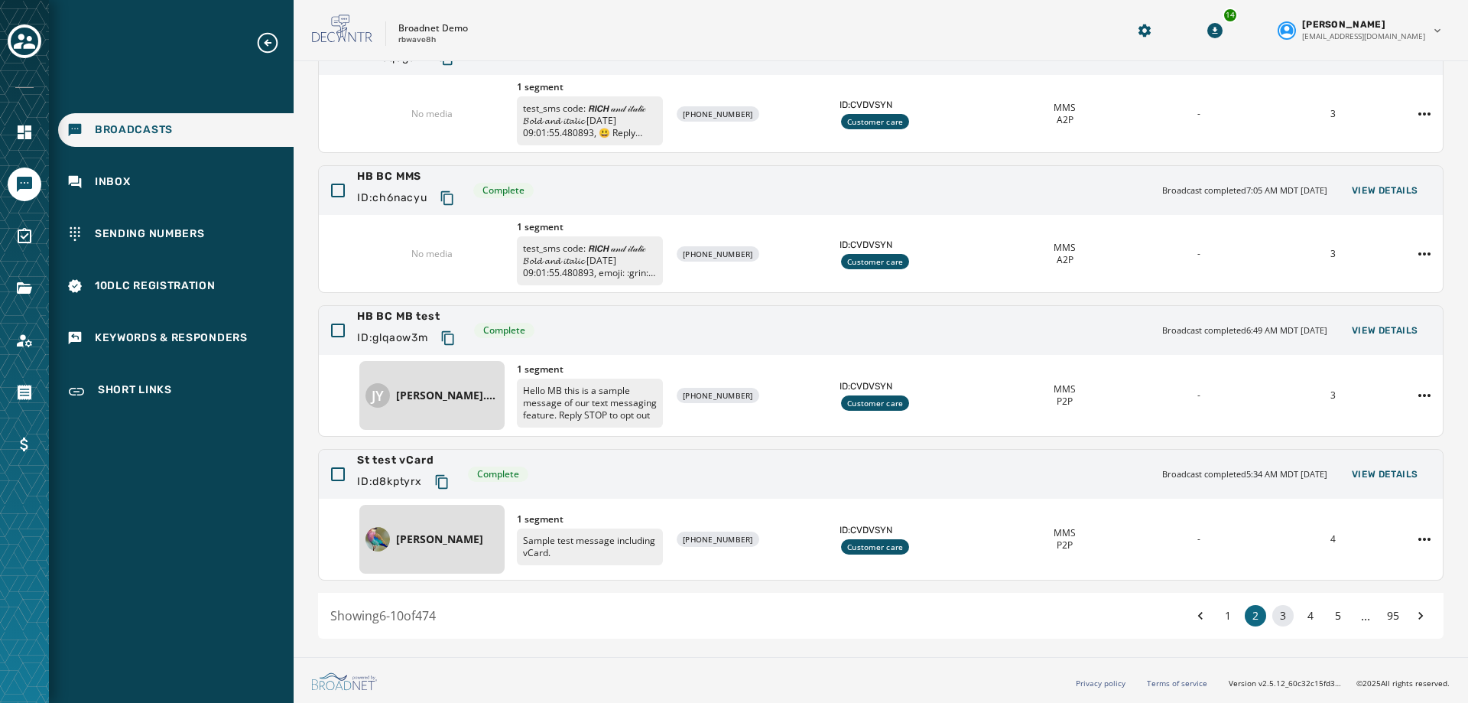
click at [1275, 615] on button "3" at bounding box center [1282, 615] width 21 height 21
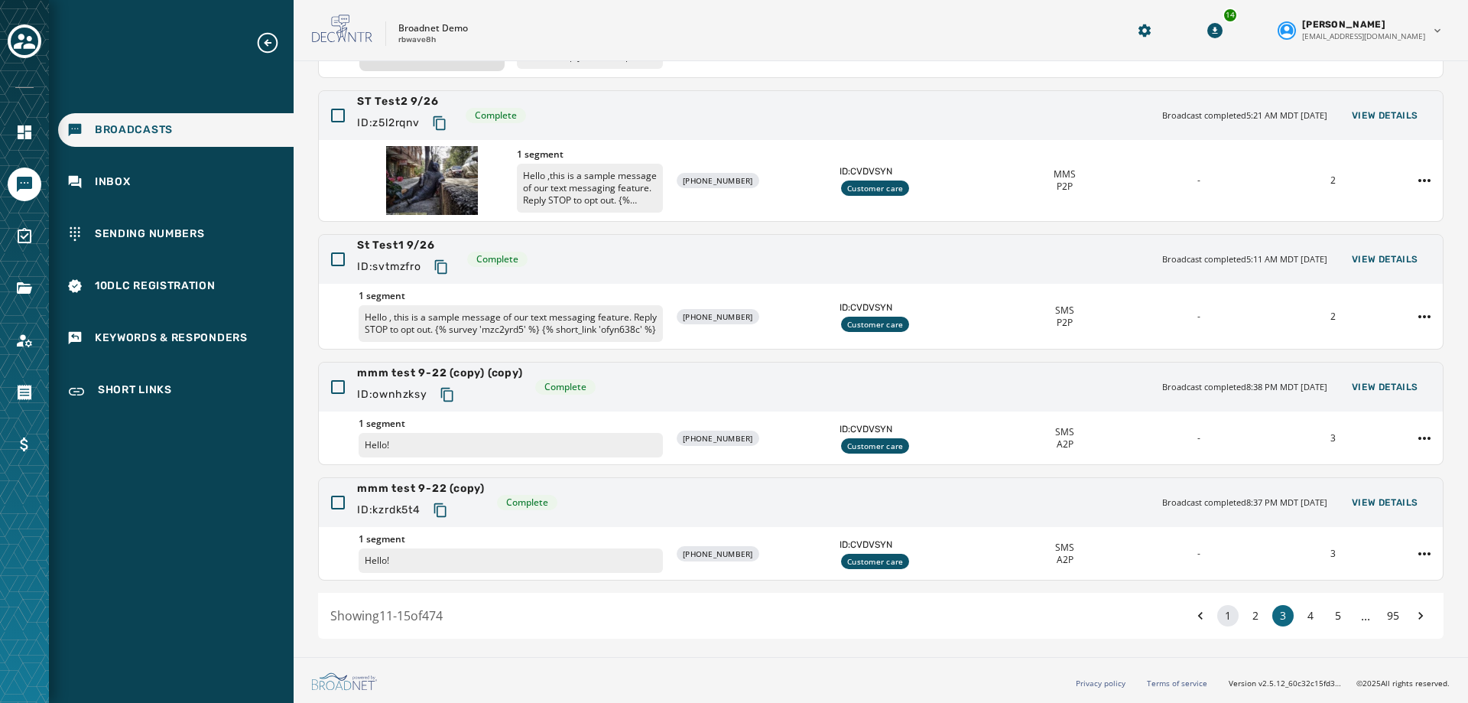
click at [1222, 619] on button "1" at bounding box center [1227, 615] width 21 height 21
